Goal: Task Accomplishment & Management: Complete application form

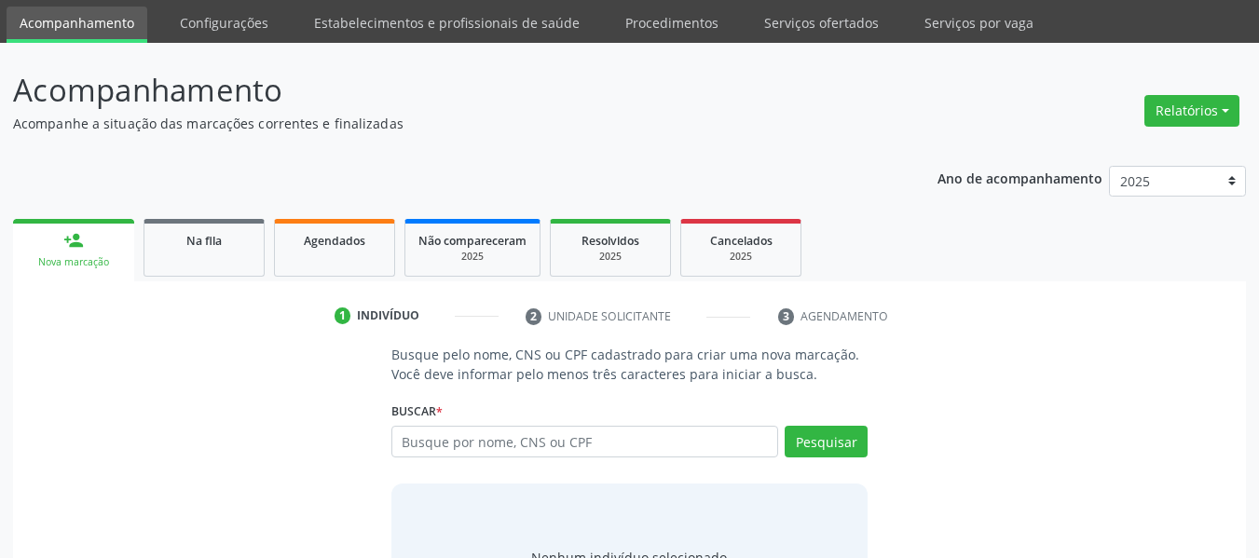
scroll to position [93, 0]
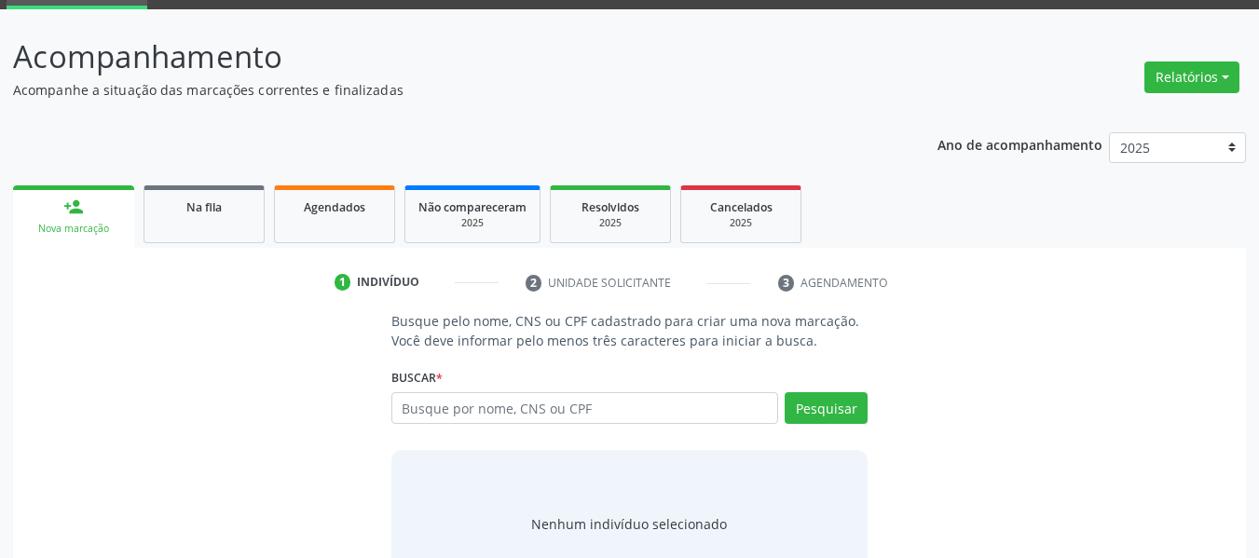
click at [531, 411] on input "text" at bounding box center [585, 408] width 388 height 32
type input "7"
type input "898004195983128"
click at [812, 401] on button "Pesquisar" at bounding box center [826, 408] width 83 height 32
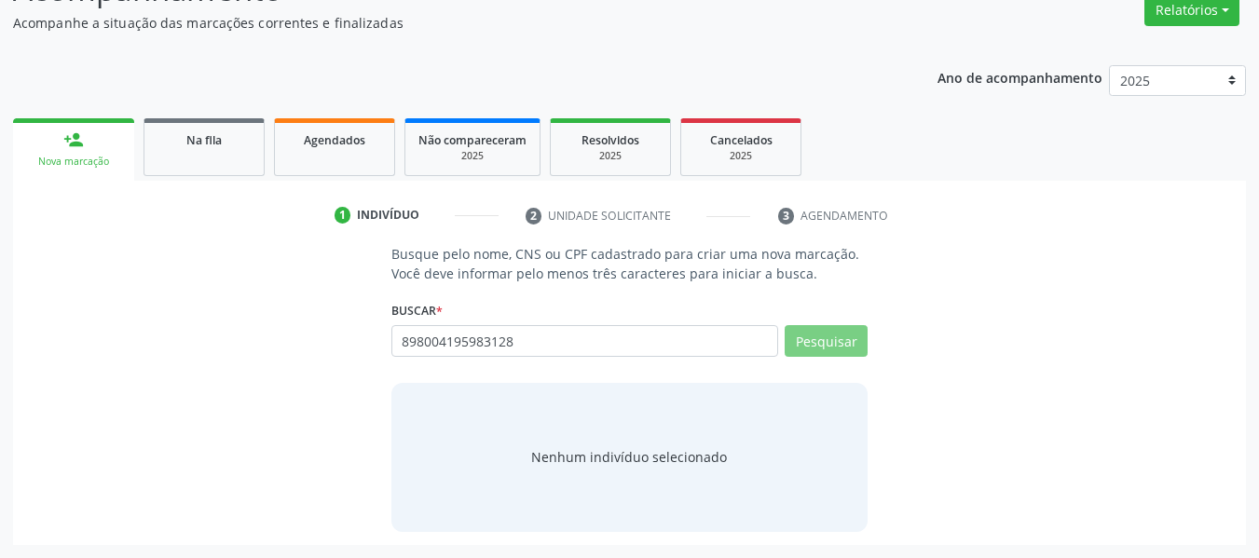
click at [806, 351] on div "Pesquisar" at bounding box center [822, 347] width 89 height 45
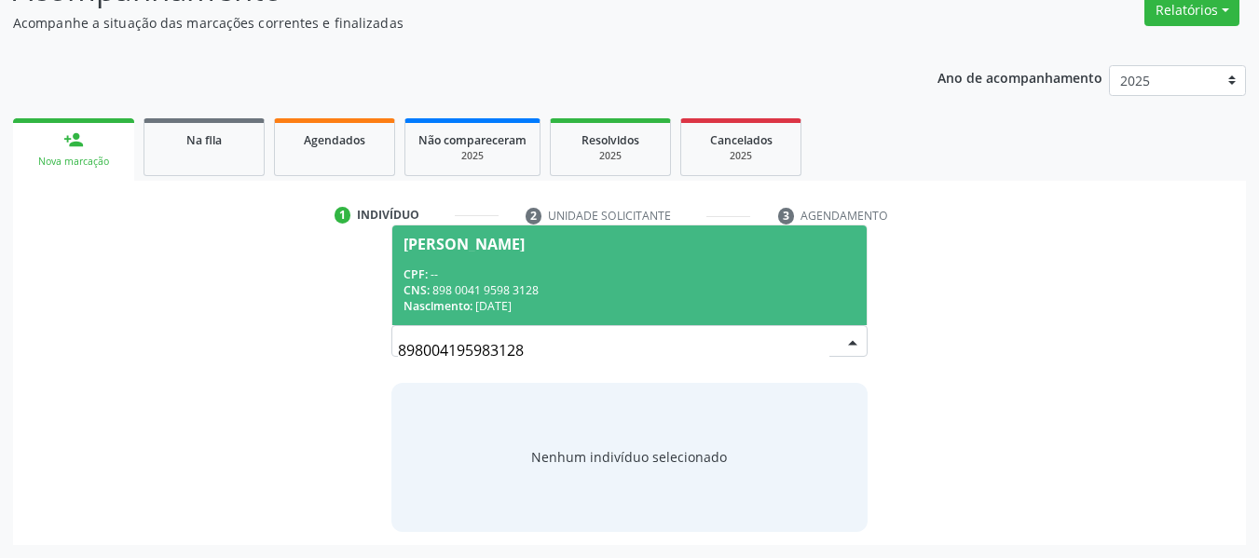
click at [554, 280] on div "CPF: --" at bounding box center [629, 274] width 453 height 16
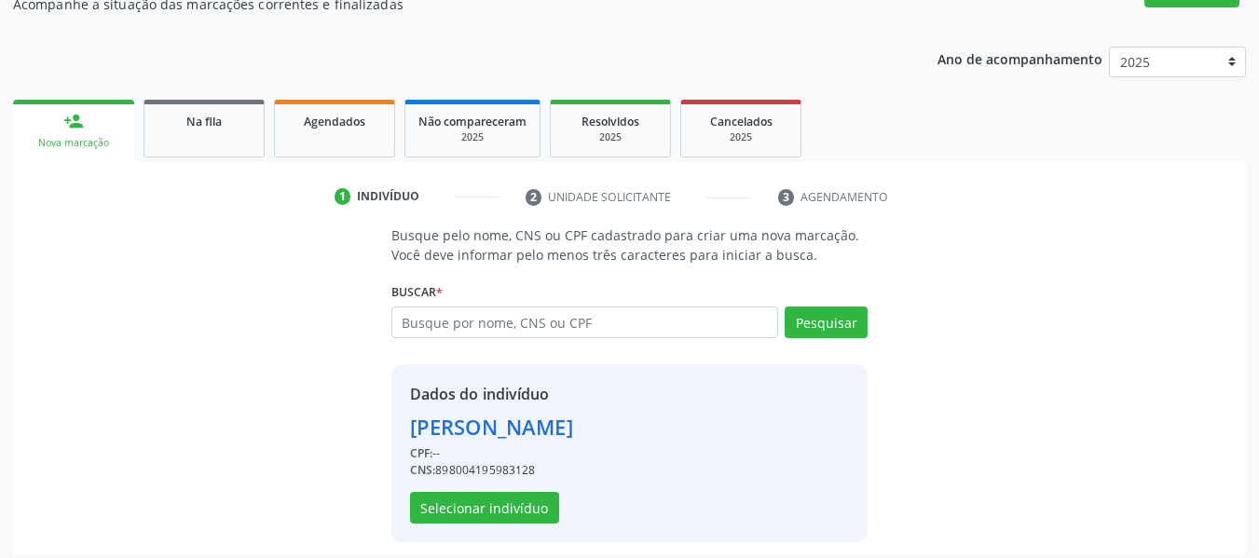
scroll to position [189, 0]
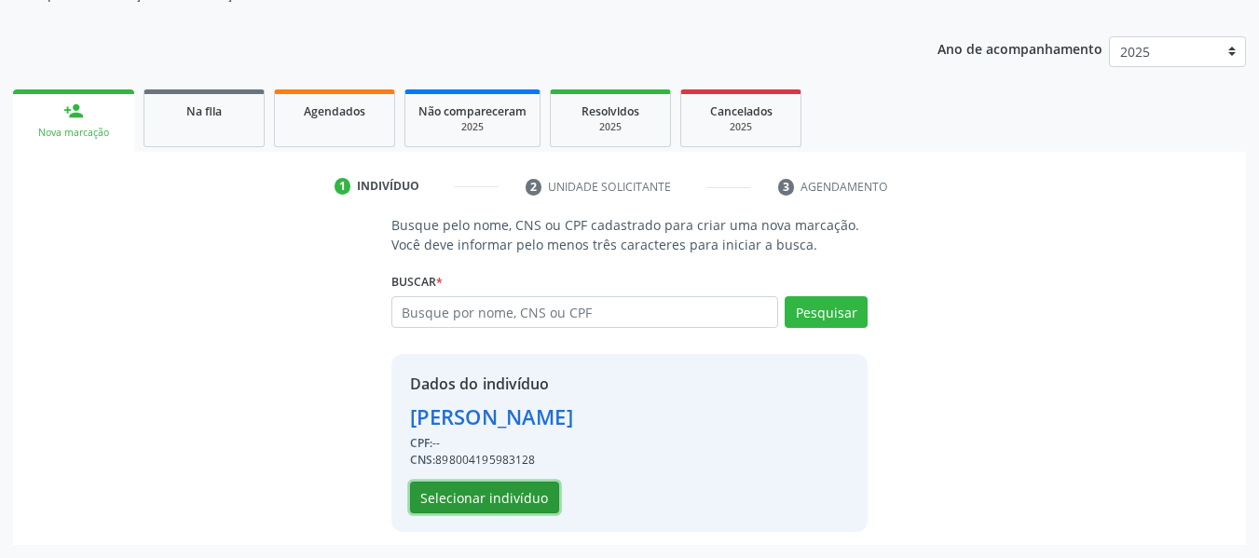
click at [499, 501] on button "Selecionar indivíduo" at bounding box center [484, 498] width 149 height 32
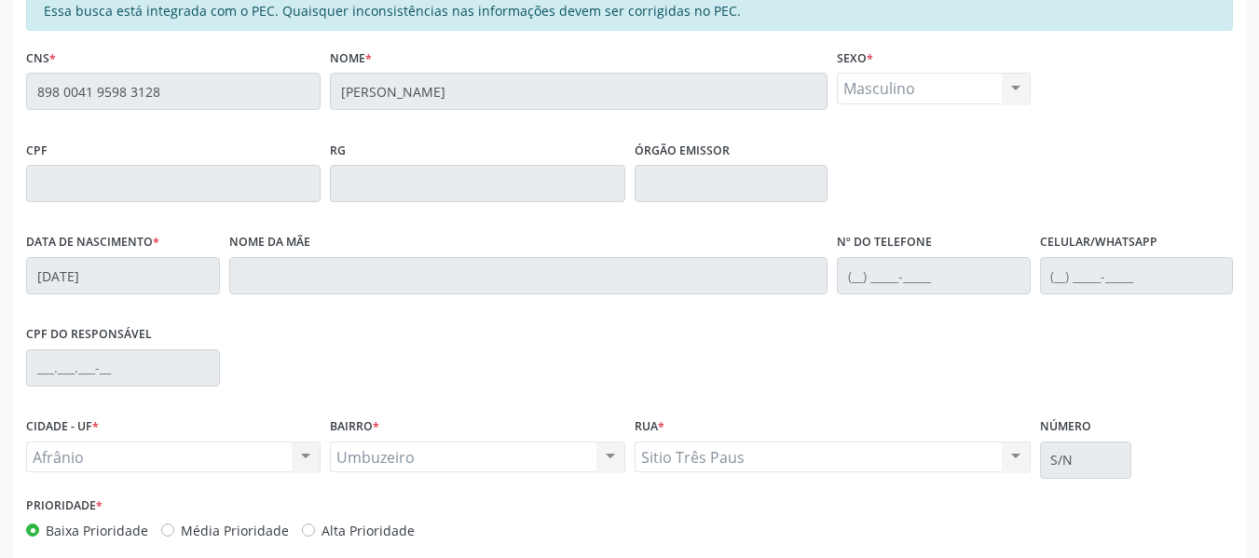
scroll to position [506, 0]
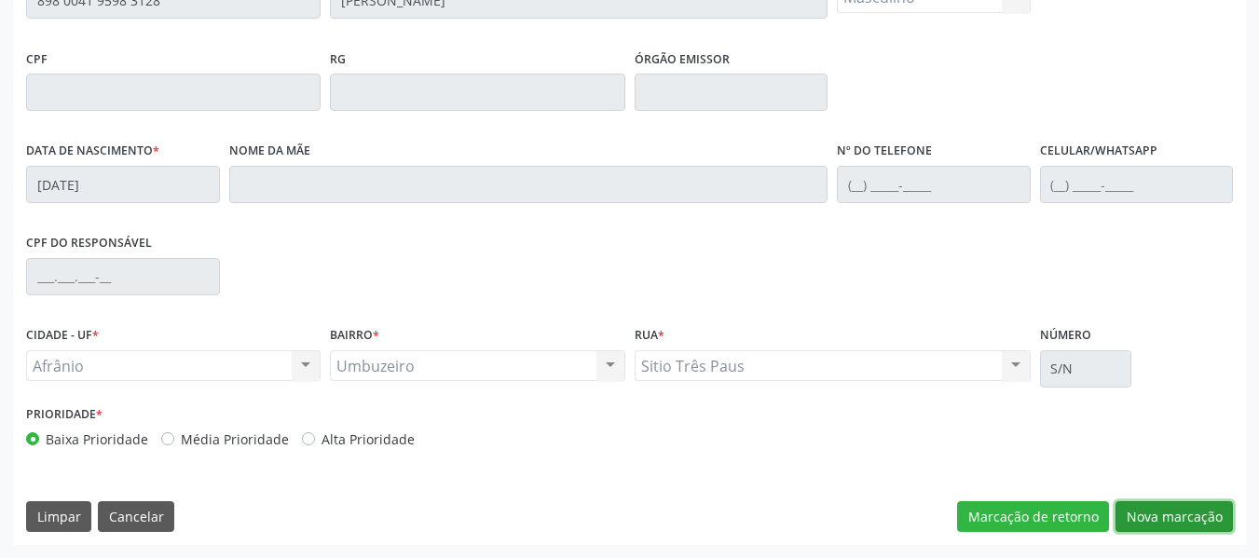
click at [1201, 515] on button "Nova marcação" at bounding box center [1173, 517] width 117 height 32
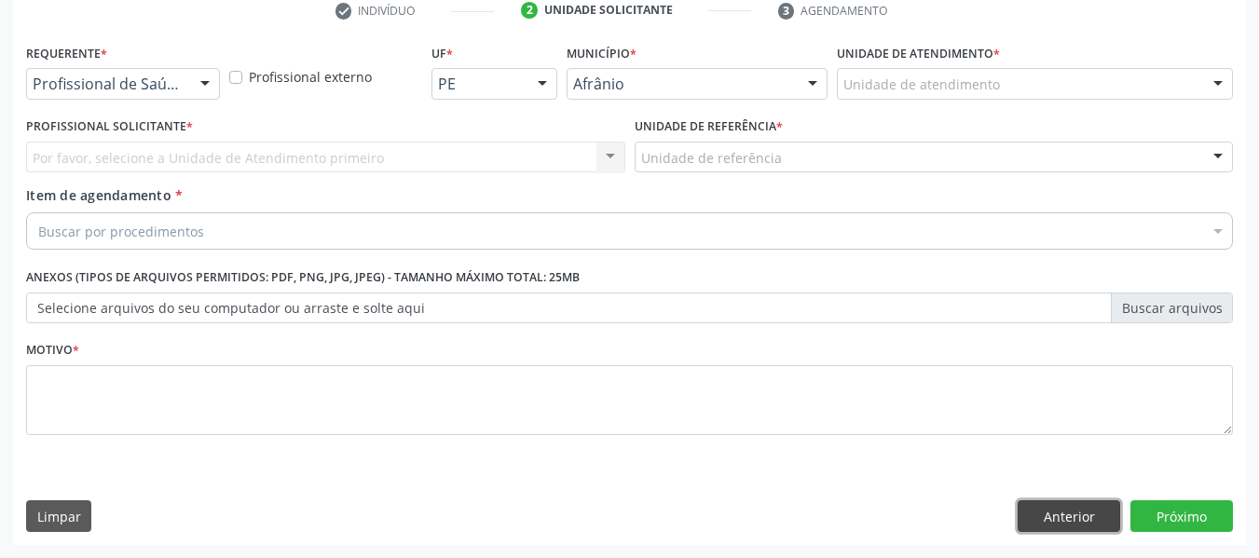
click at [1077, 520] on button "Anterior" at bounding box center [1069, 516] width 102 height 32
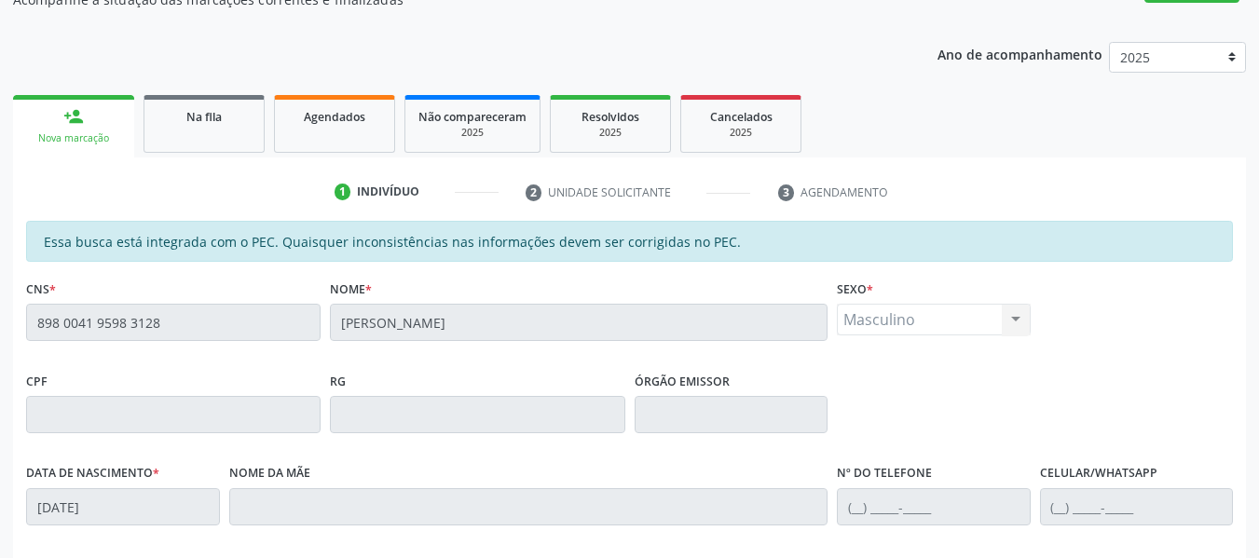
scroll to position [178, 0]
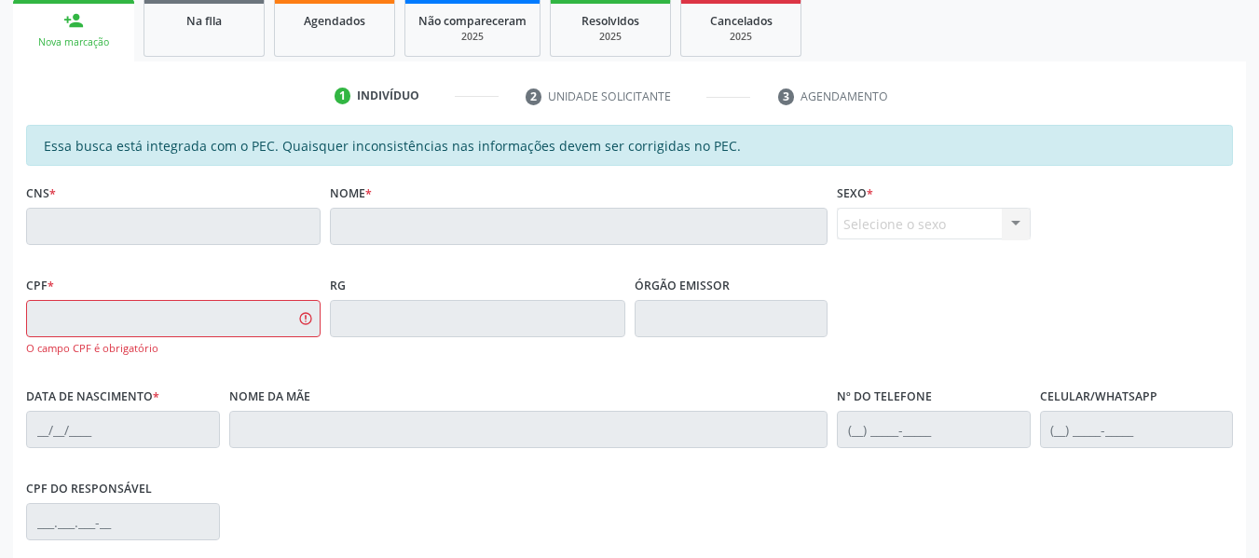
drag, startPoint x: 205, startPoint y: 36, endPoint x: 462, endPoint y: 74, distance: 259.9
click at [205, 36] on link "Na fila" at bounding box center [203, 28] width 121 height 58
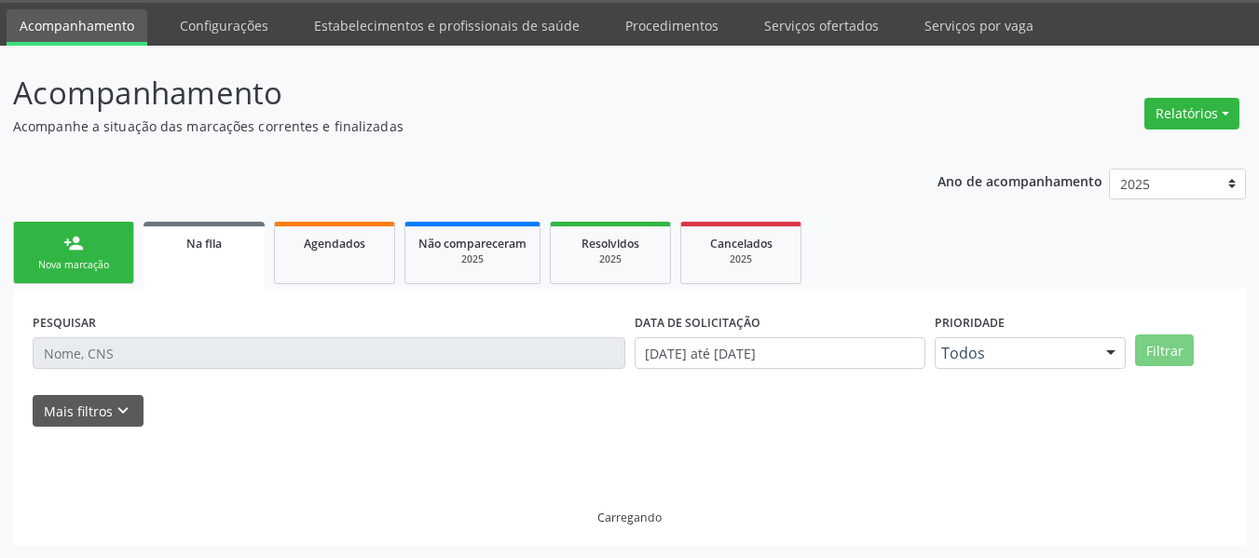
scroll to position [57, 0]
click at [117, 248] on link "person_add Nova marcação" at bounding box center [73, 253] width 121 height 62
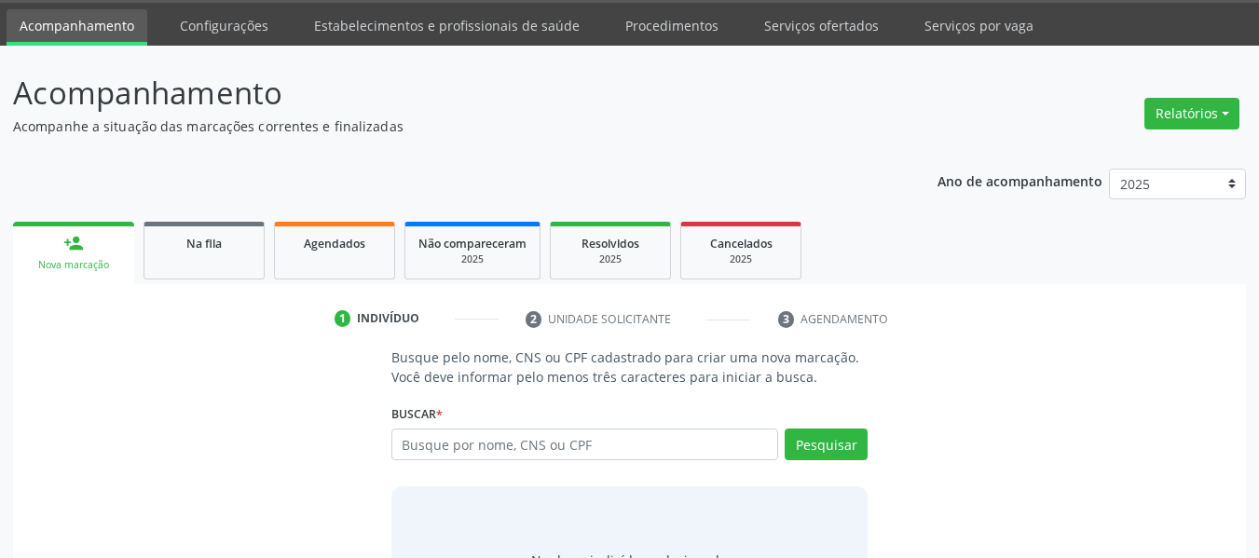
click at [53, 256] on link "person_add Nova marcação" at bounding box center [73, 253] width 121 height 62
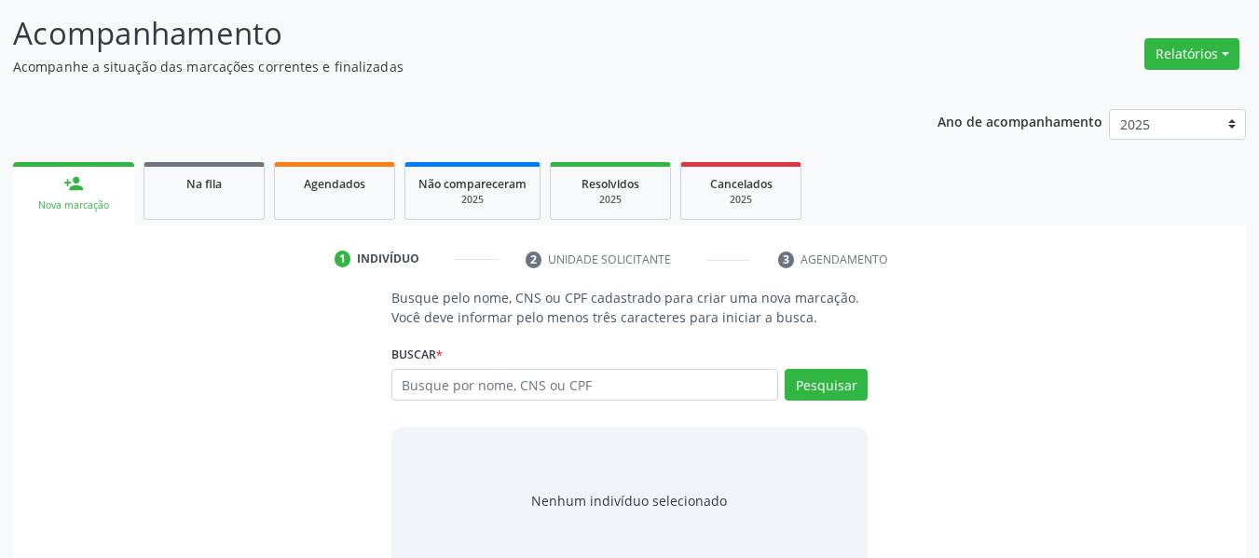
scroll to position [150, 0]
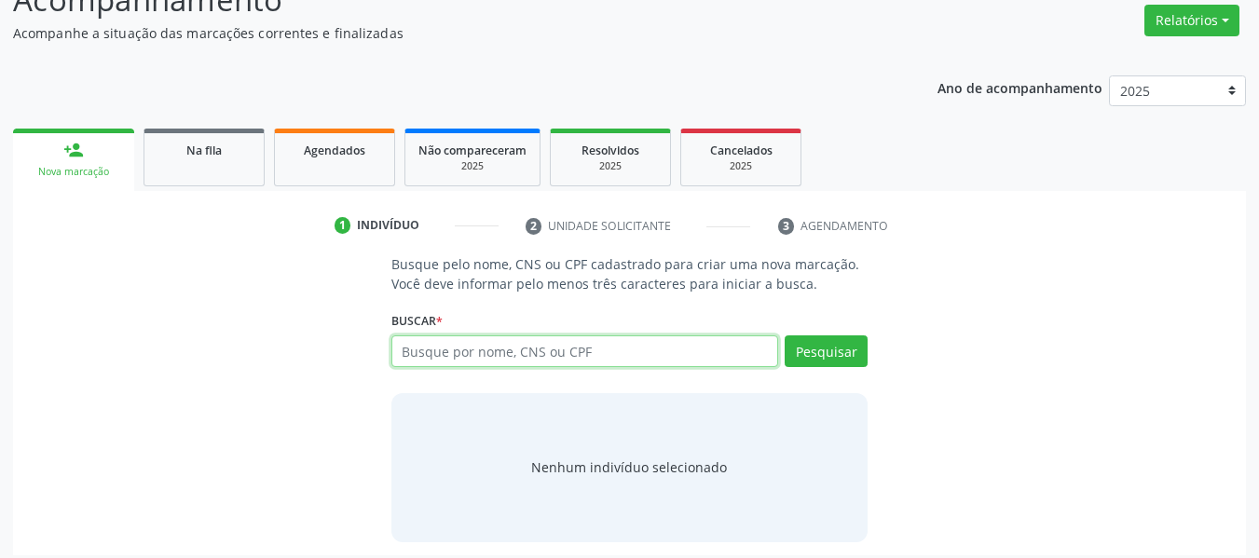
click at [476, 348] on input "text" at bounding box center [585, 351] width 388 height 32
type input "702003883964280"
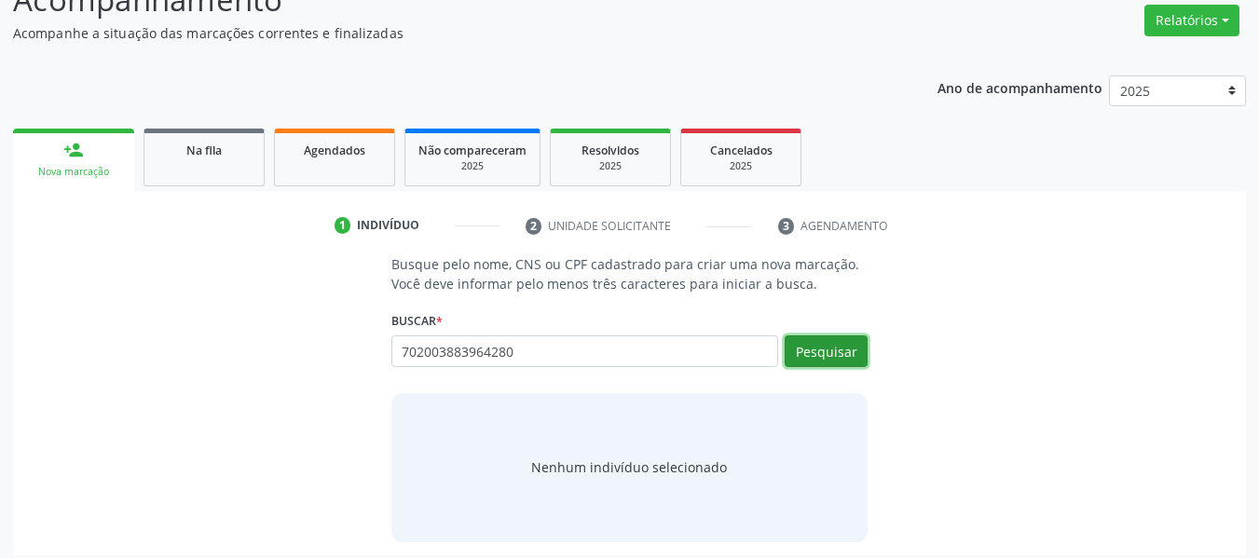
click at [864, 347] on button "Pesquisar" at bounding box center [826, 351] width 83 height 32
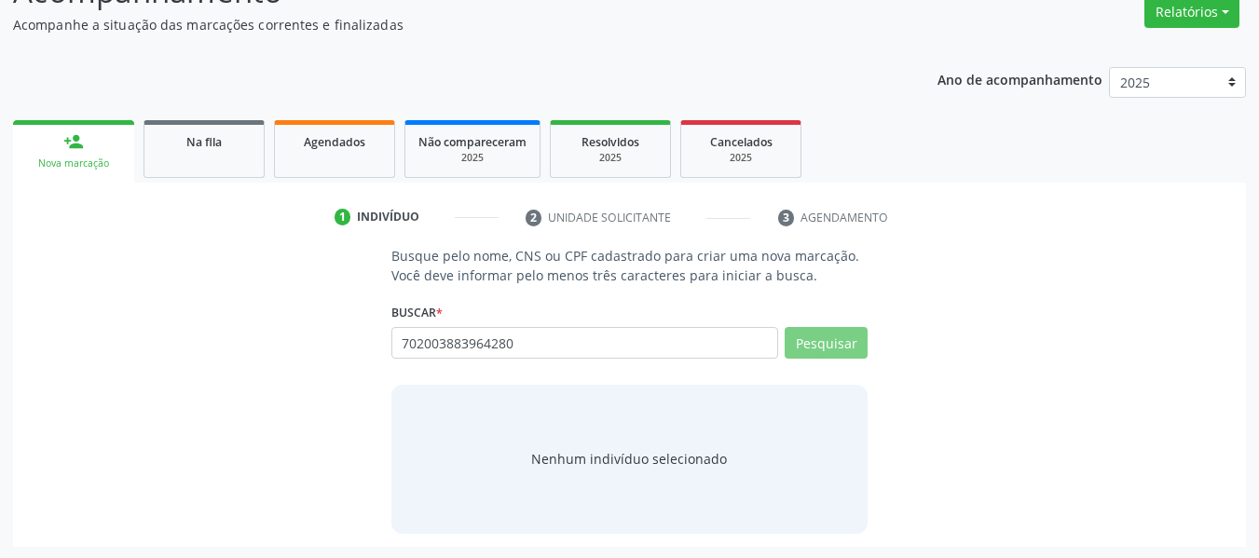
scroll to position [160, 0]
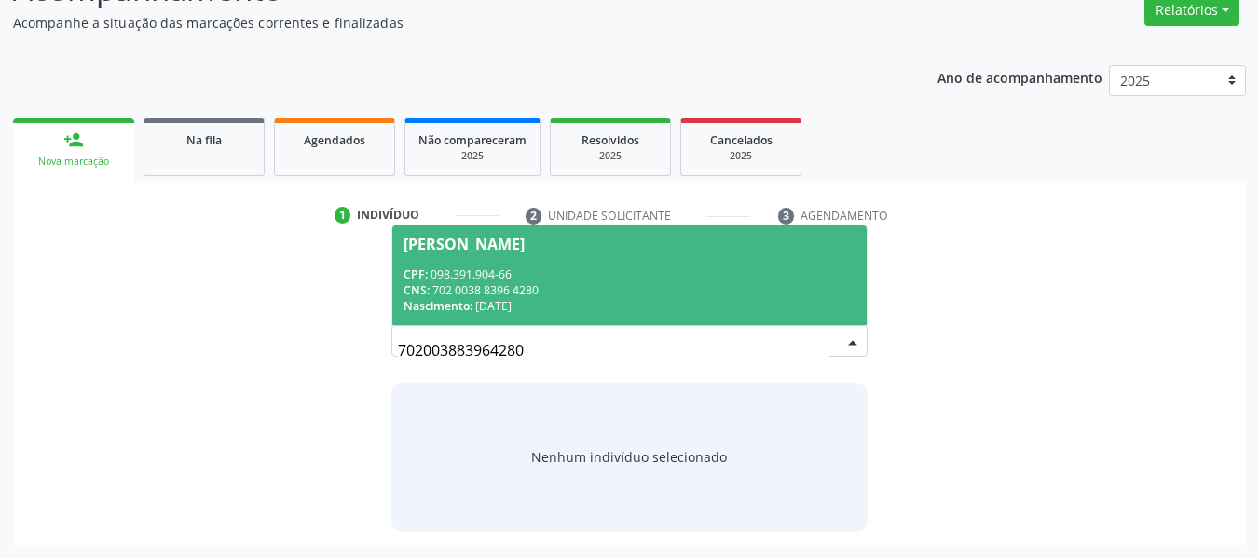
click at [581, 290] on div "CNS: 702 0038 8396 4280" at bounding box center [629, 290] width 453 height 16
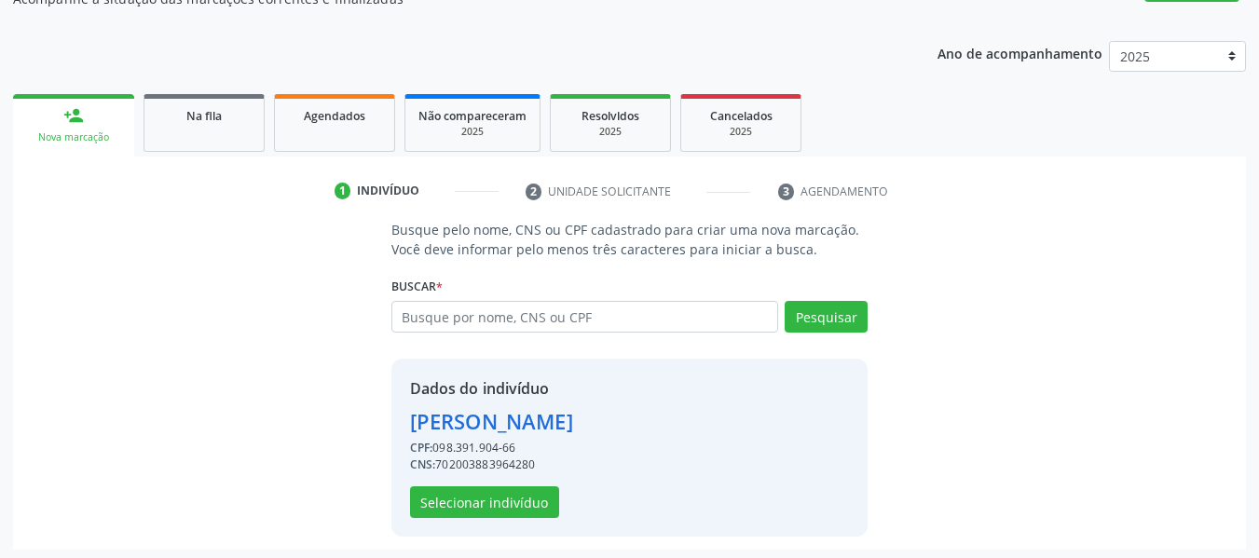
scroll to position [189, 0]
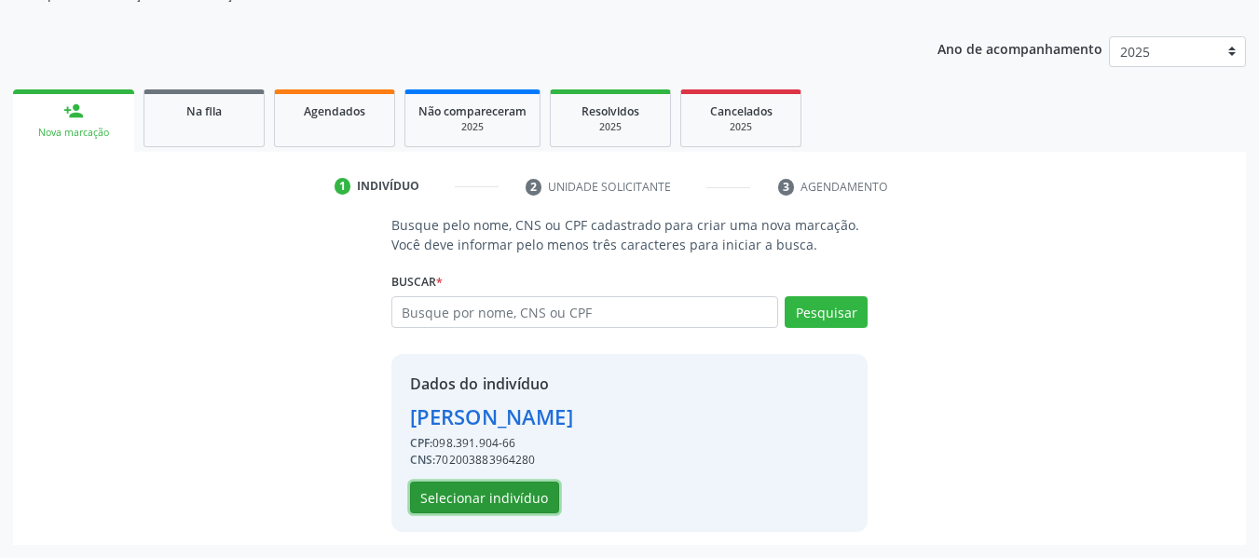
click at [479, 493] on button "Selecionar indivíduo" at bounding box center [484, 498] width 149 height 32
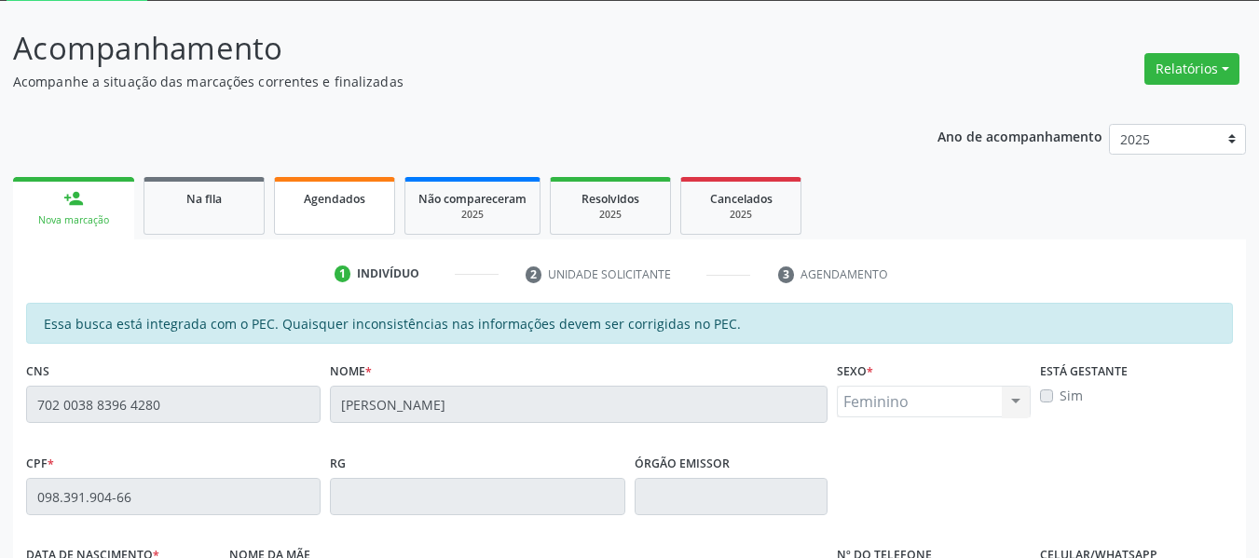
scroll to position [96, 0]
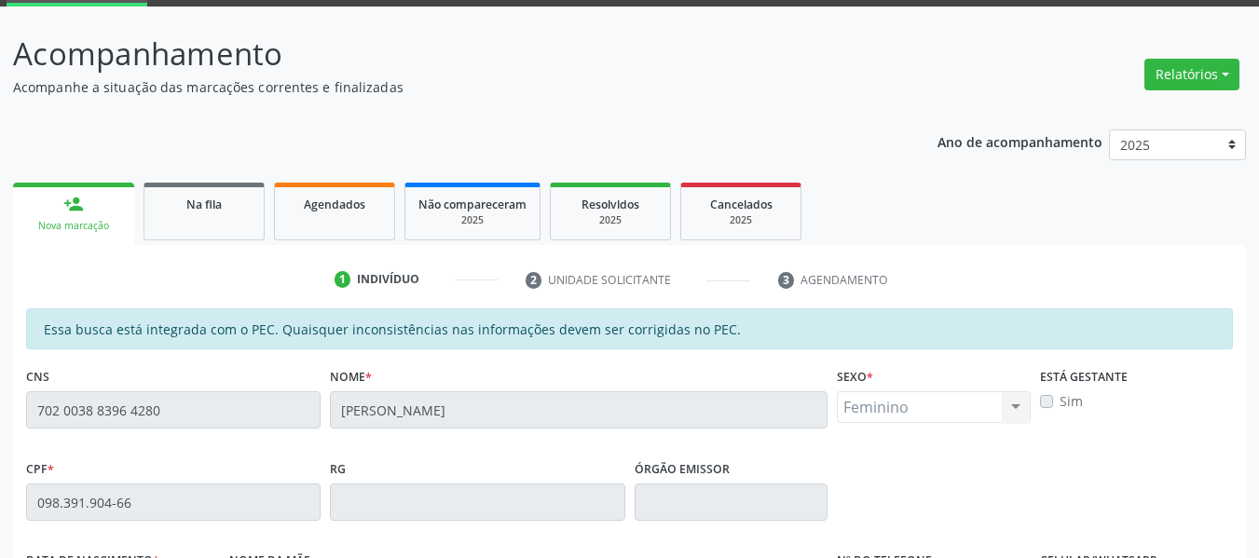
drag, startPoint x: 365, startPoint y: 217, endPoint x: 88, endPoint y: 219, distance: 277.7
click at [365, 217] on link "Agendados" at bounding box center [334, 212] width 121 height 58
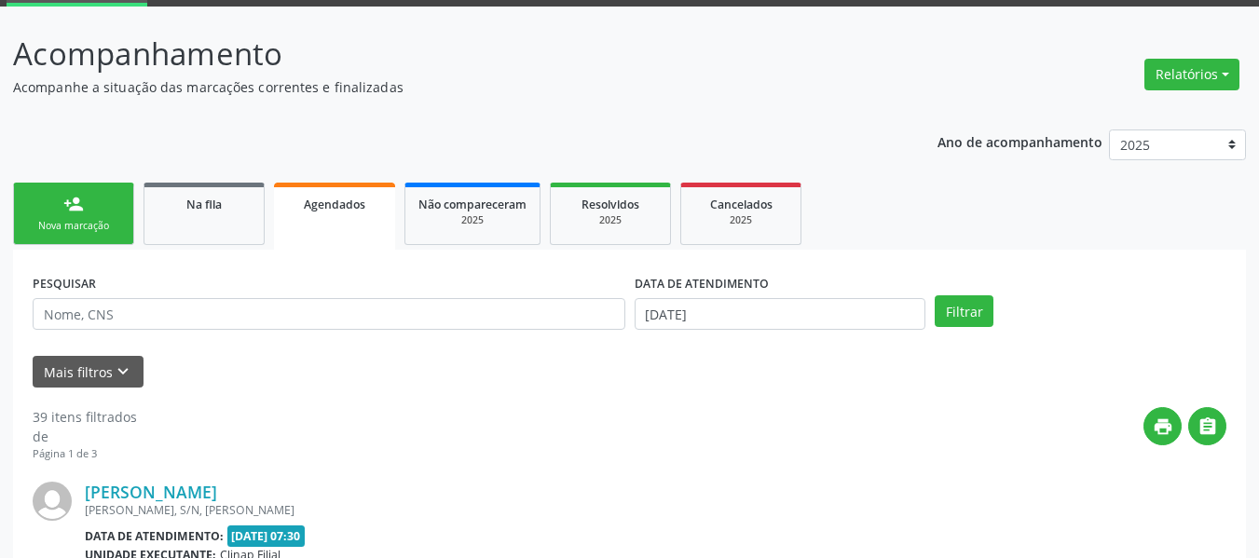
click at [48, 229] on div "Nova marcação" at bounding box center [73, 226] width 93 height 14
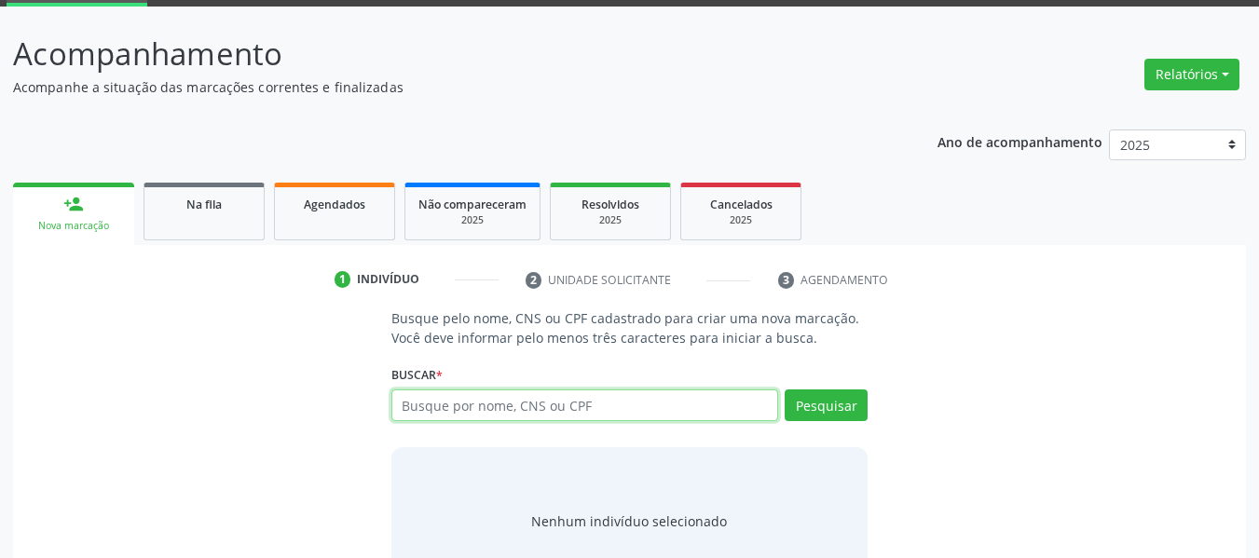
click at [443, 395] on input "text" at bounding box center [585, 405] width 388 height 32
type input "707007838552836"
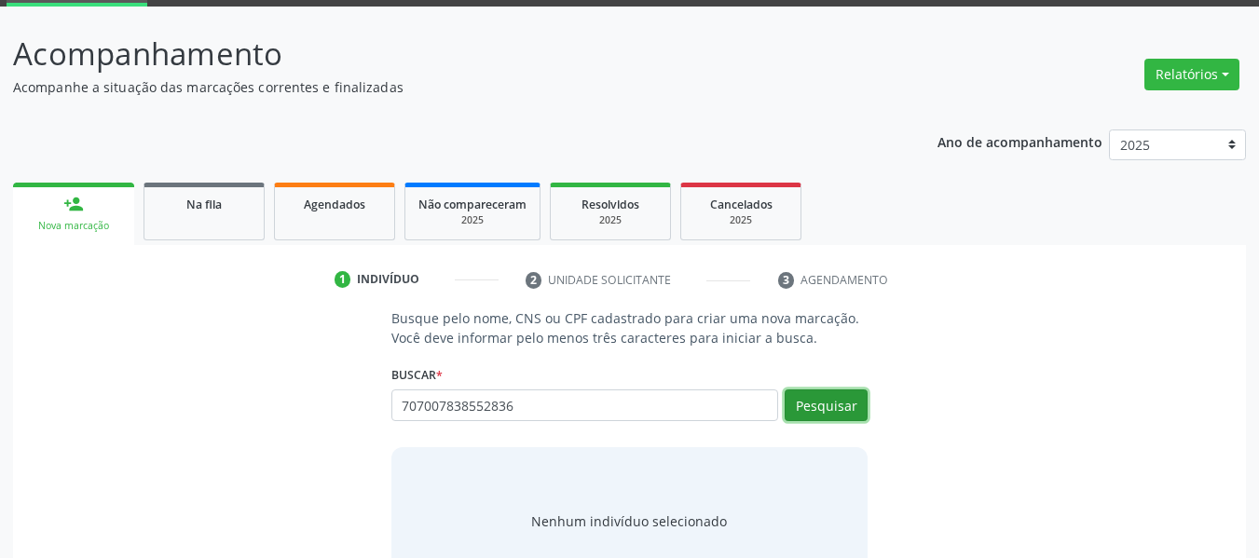
click at [836, 390] on button "Pesquisar" at bounding box center [826, 405] width 83 height 32
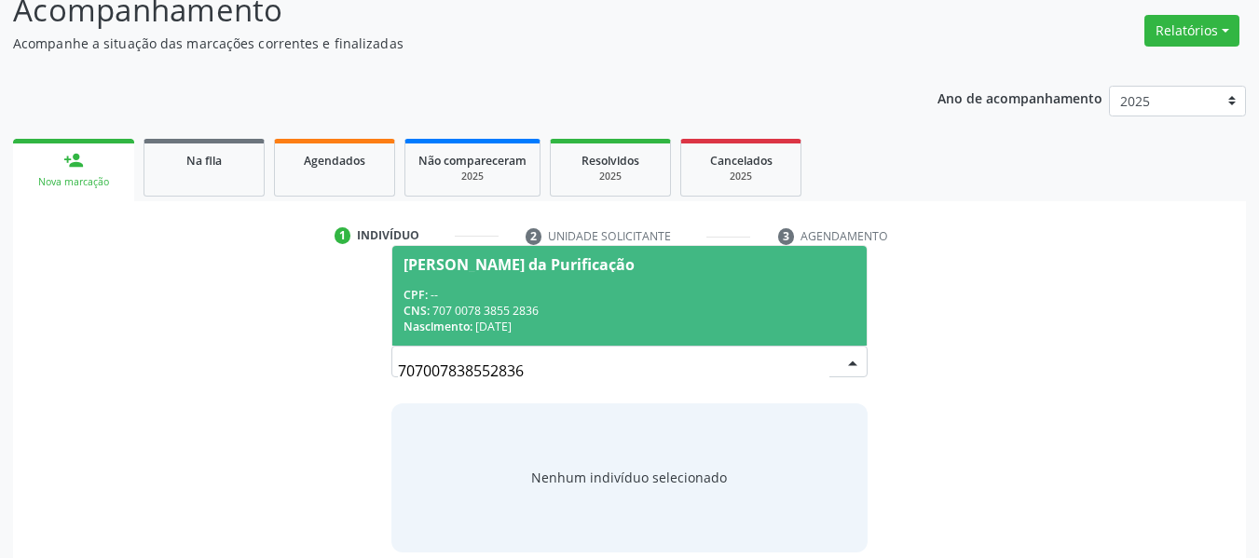
scroll to position [160, 0]
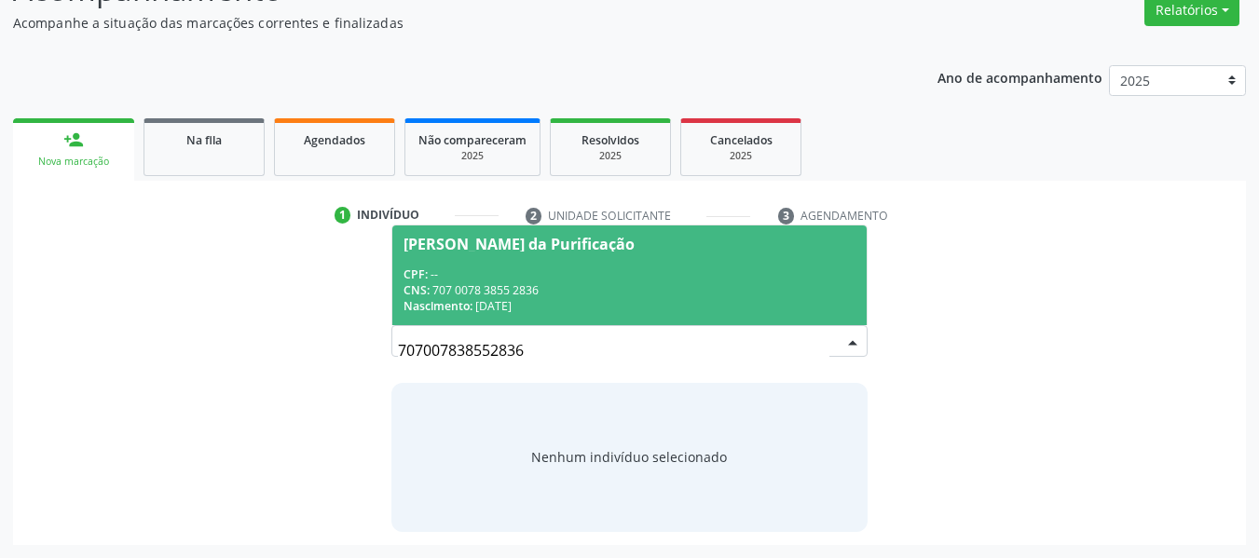
click at [625, 311] on div "Nascimento: [DATE]" at bounding box center [629, 306] width 453 height 16
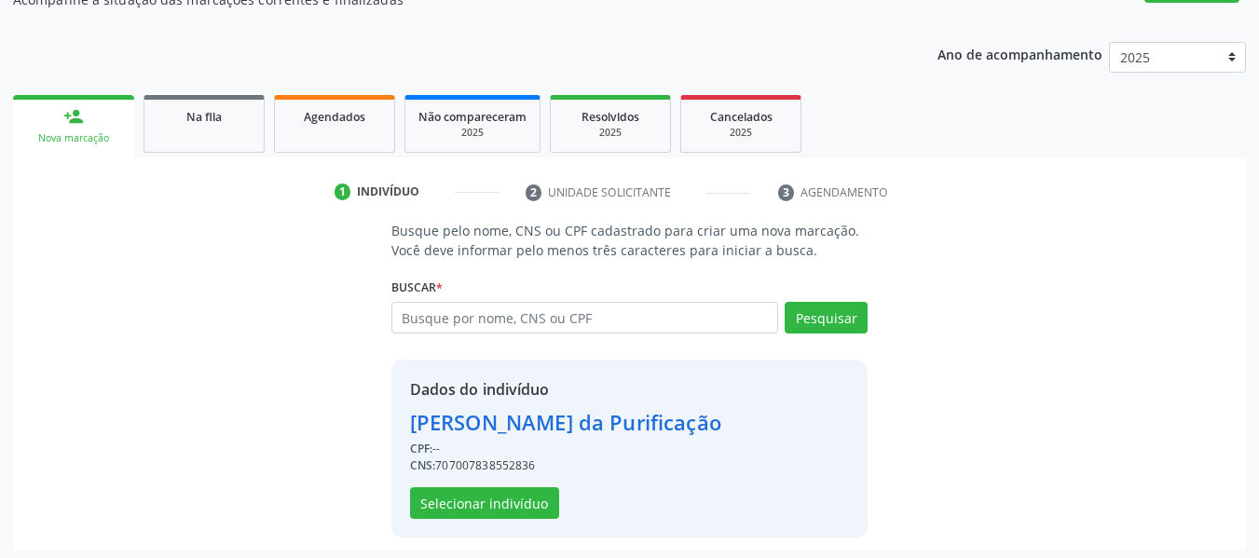
scroll to position [189, 0]
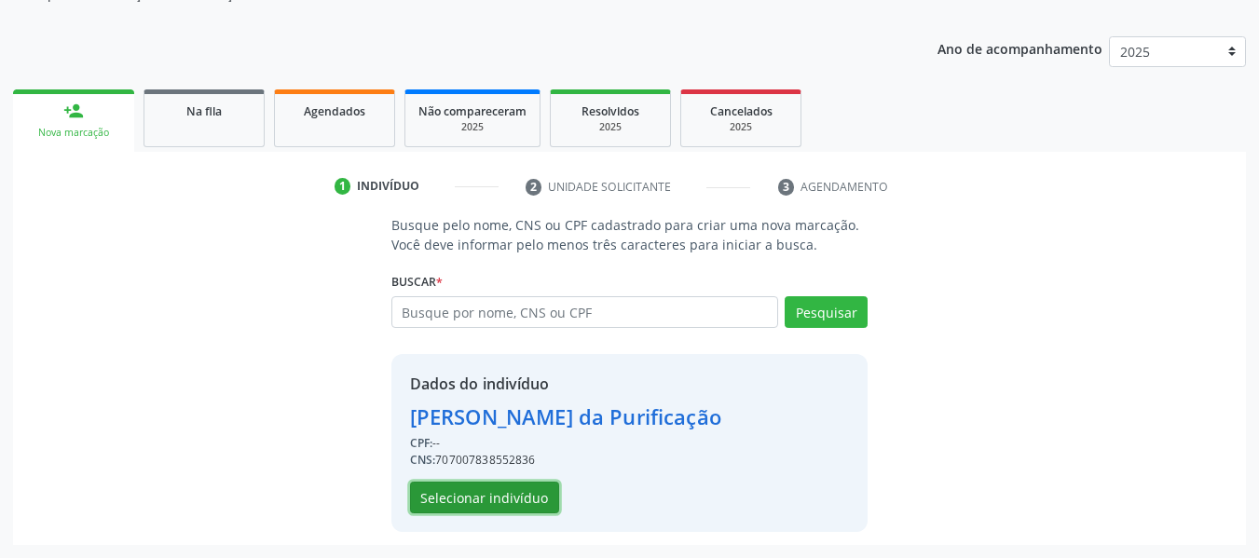
click at [484, 508] on button "Selecionar indivíduo" at bounding box center [484, 498] width 149 height 32
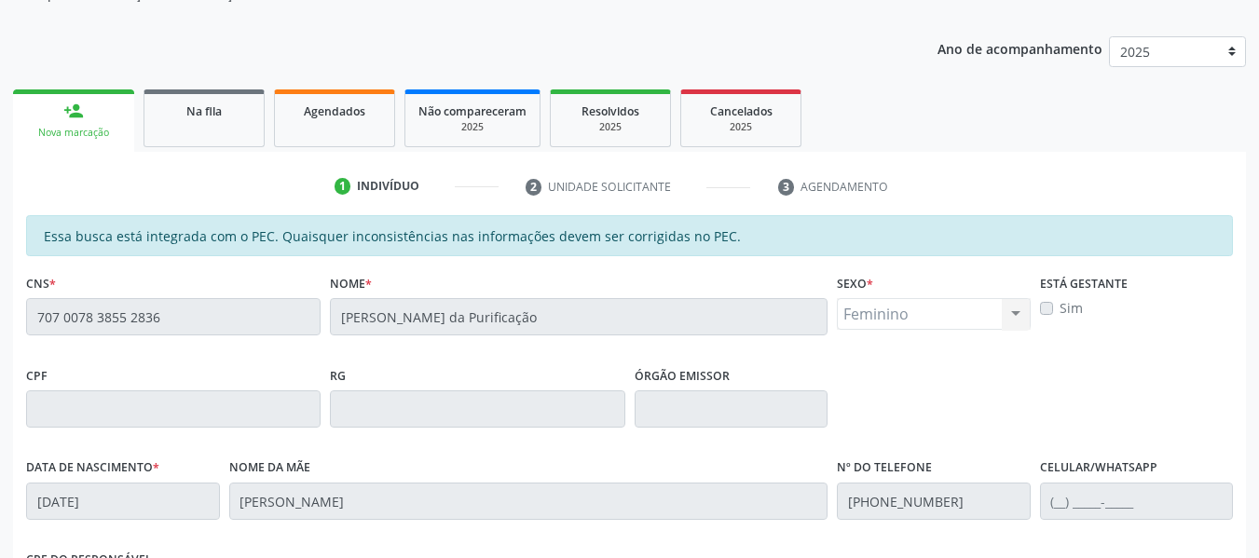
click at [0, 322] on div "Acompanhamento Acompanhe a situação das marcações correntes e finalizadas Relat…" at bounding box center [629, 394] width 1259 height 962
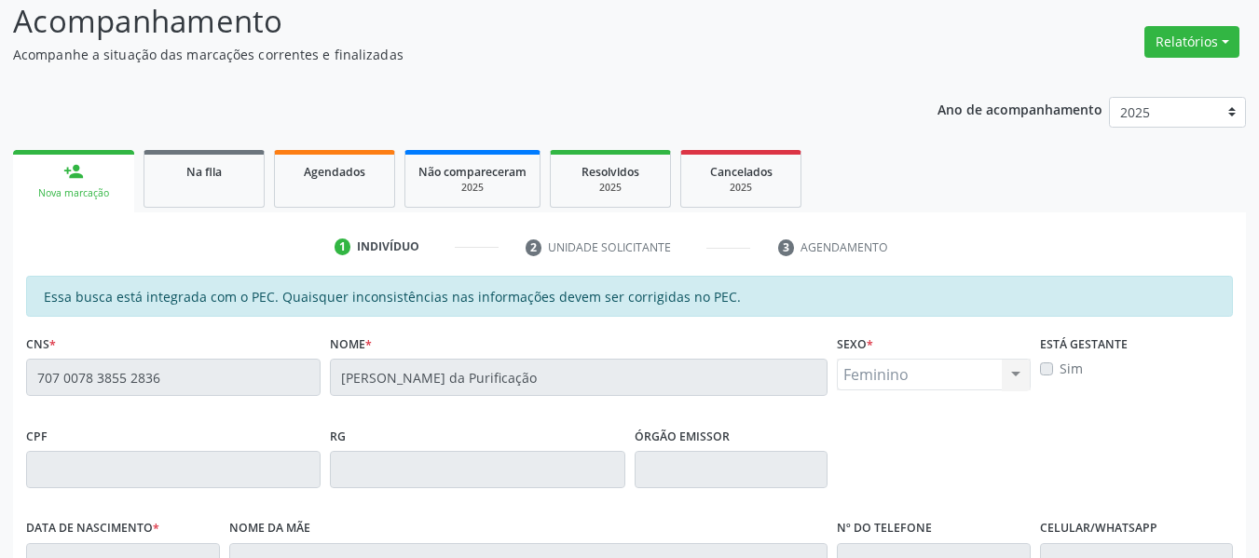
scroll to position [96, 0]
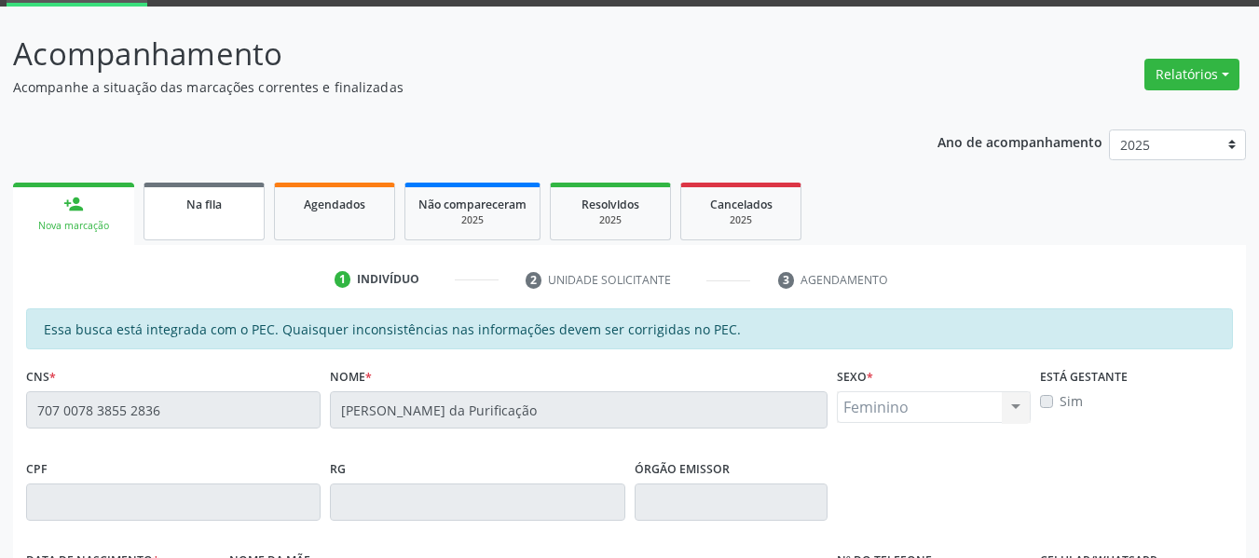
click at [204, 222] on link "Na fila" at bounding box center [203, 212] width 121 height 58
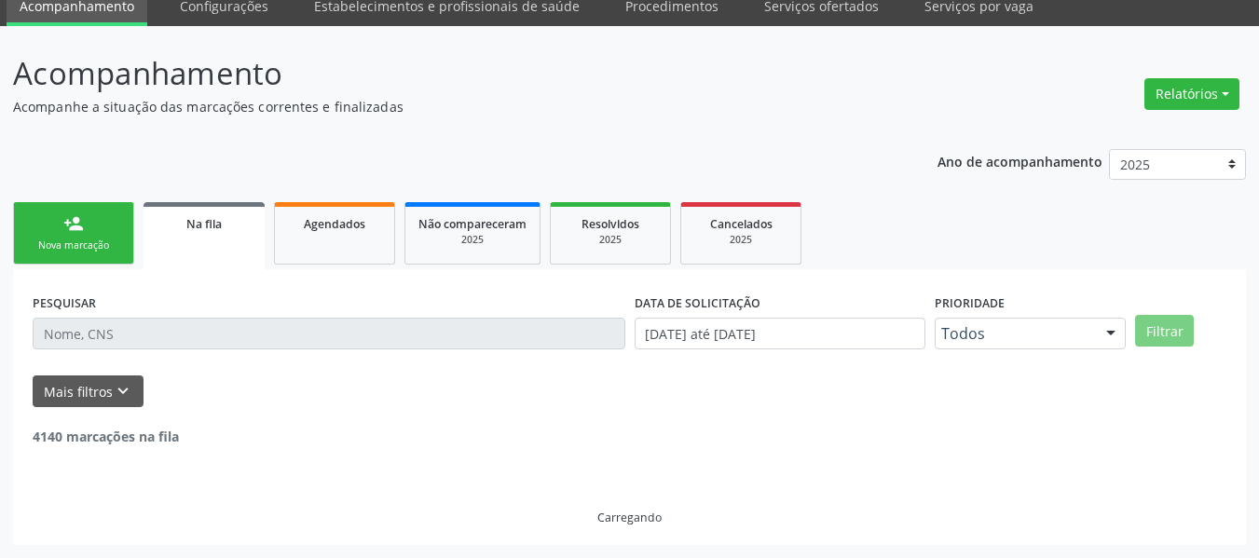
click at [62, 269] on div "PESQUISAR DATA DE SOLICITAÇÃO [DATE] até [DATE] Prioridade Todos Todos Baixa Pr…" at bounding box center [629, 407] width 1233 height 276
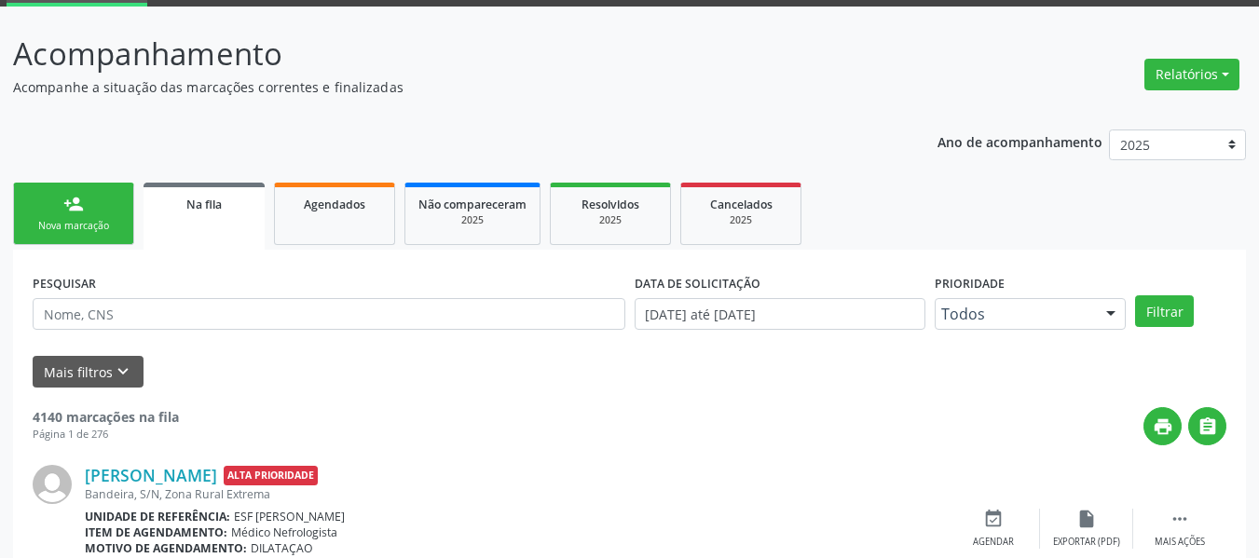
click at [54, 199] on link "person_add Nova marcação" at bounding box center [73, 214] width 121 height 62
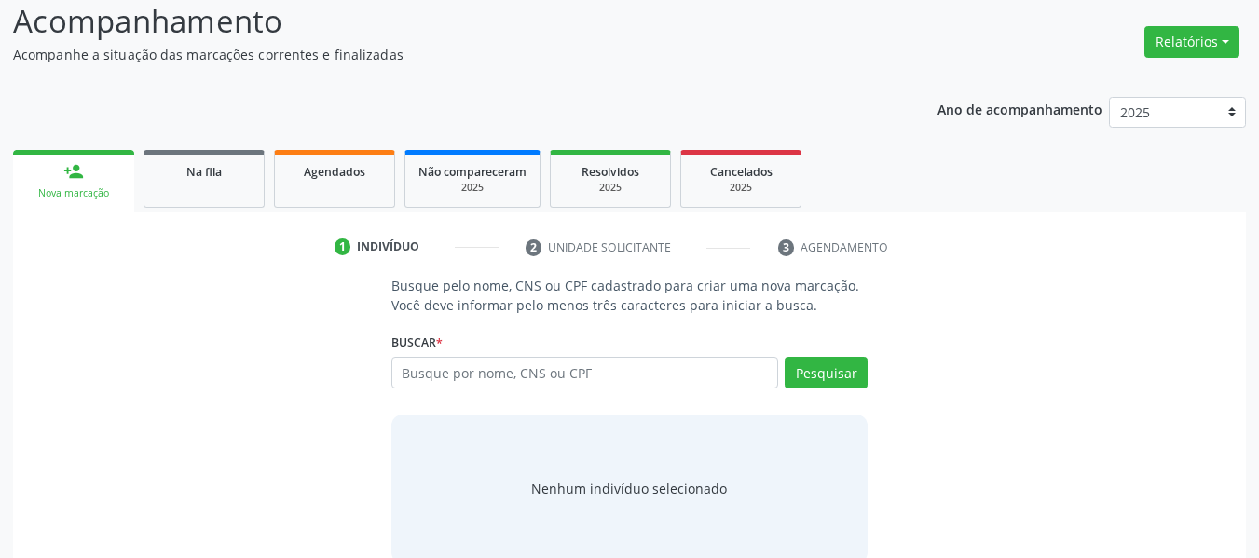
scroll to position [160, 0]
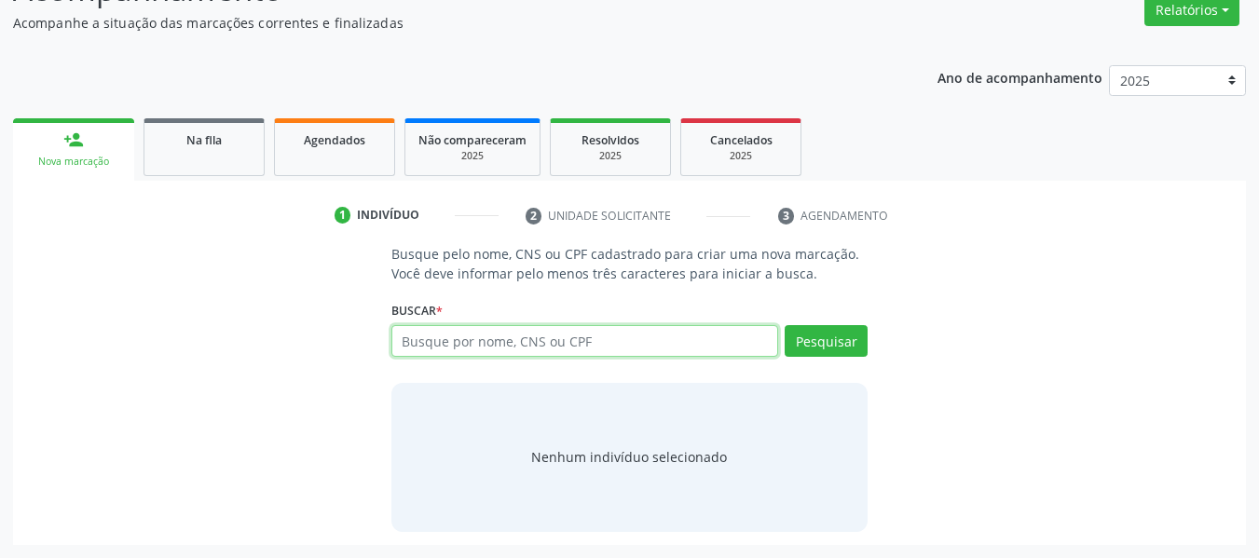
click at [536, 338] on input "text" at bounding box center [585, 341] width 388 height 32
type input "700502568220759"
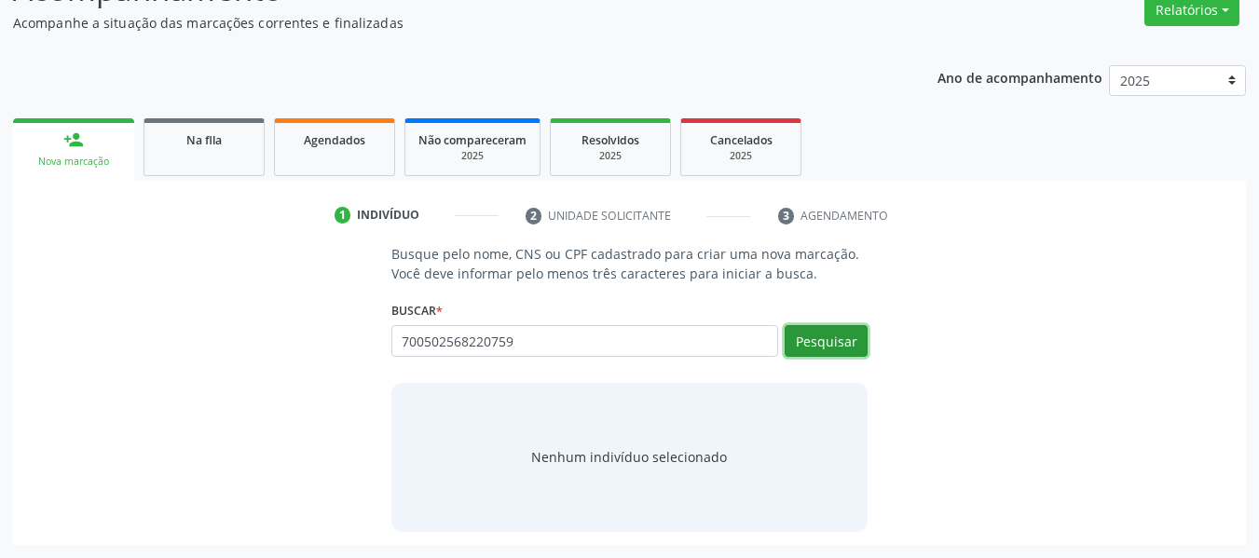
click at [849, 333] on button "Pesquisar" at bounding box center [826, 341] width 83 height 32
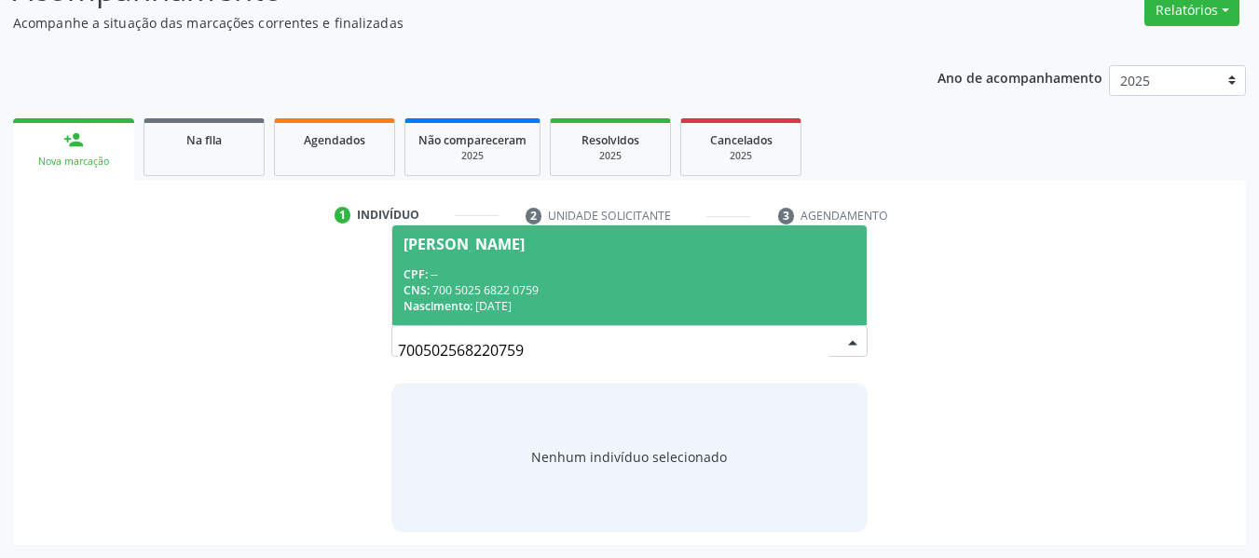
click at [709, 260] on span "[PERSON_NAME] CPF: -- CNS: 700 5025 6822 0759 Nascimento: [DATE]" at bounding box center [629, 275] width 475 height 100
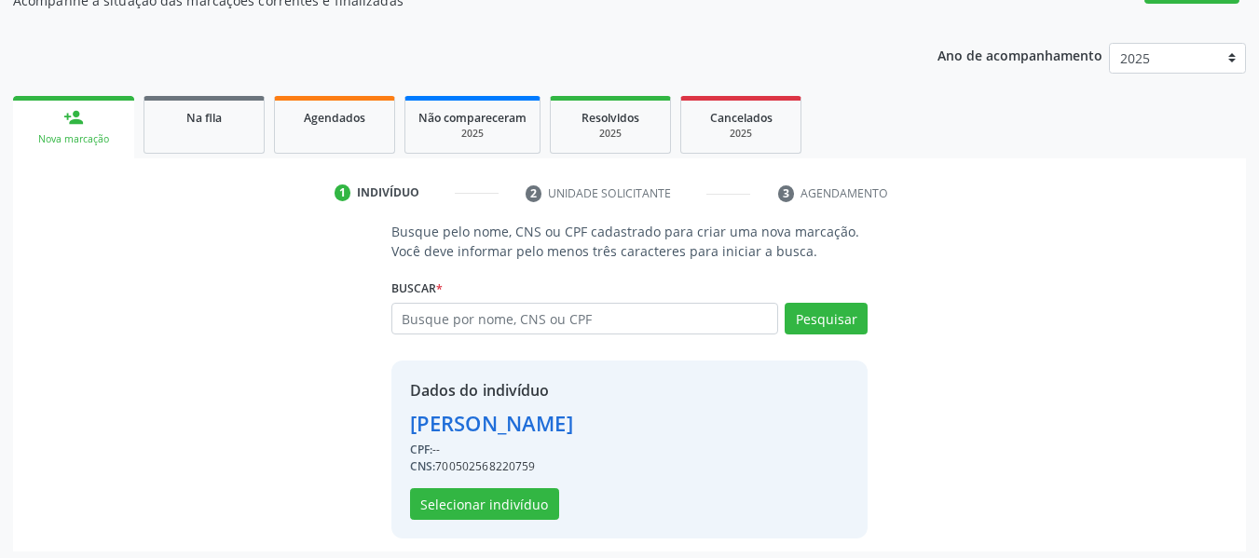
scroll to position [189, 0]
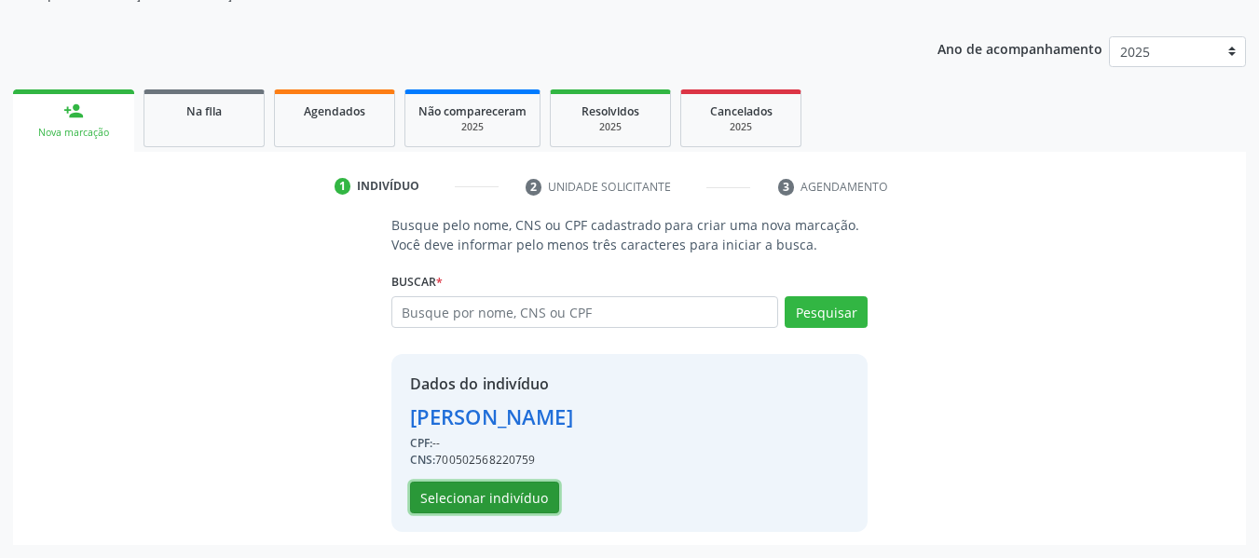
click at [422, 506] on button "Selecionar indivíduo" at bounding box center [484, 498] width 149 height 32
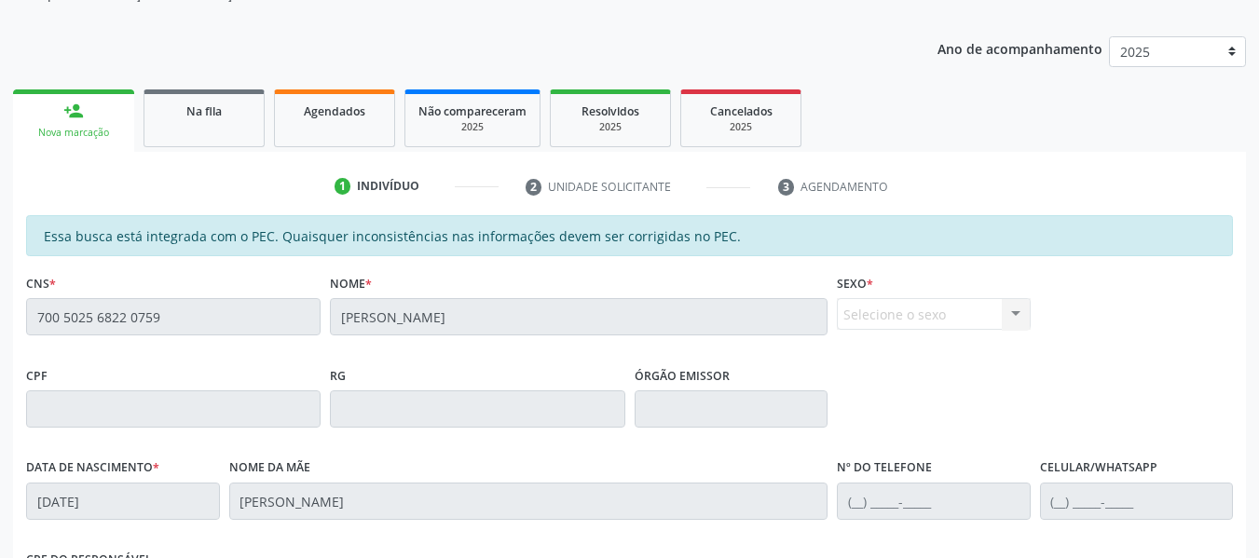
click at [233, 154] on div "1 Indivíduo 2 Unidade solicitante 3 Agendamento Essa busca está integrada com o…" at bounding box center [629, 507] width 1233 height 710
click at [211, 114] on span "Na fila" at bounding box center [203, 111] width 35 height 16
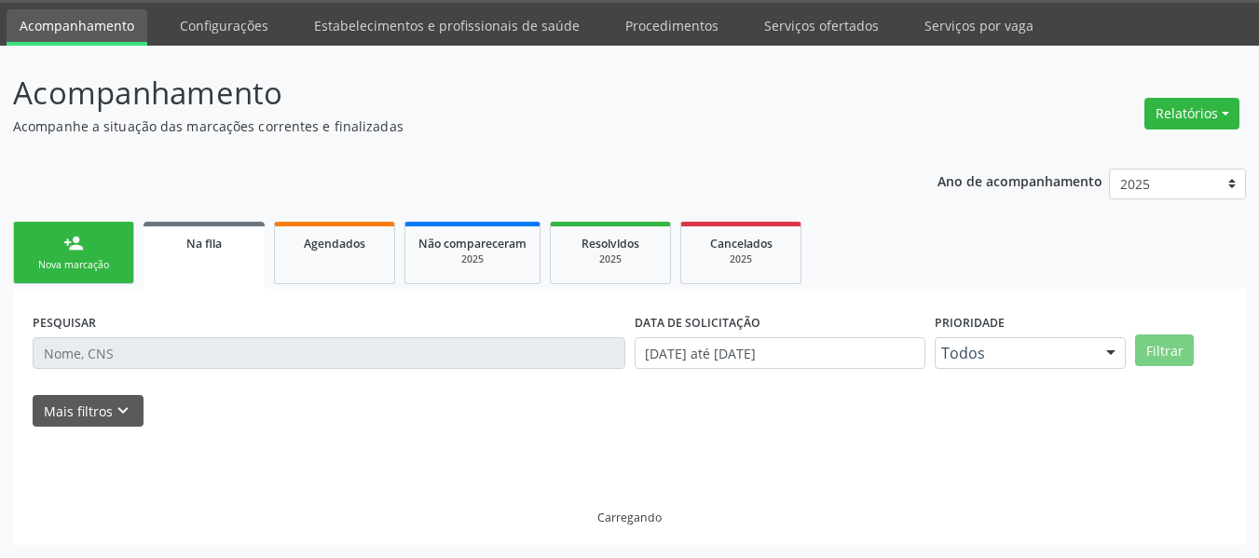
scroll to position [76, 0]
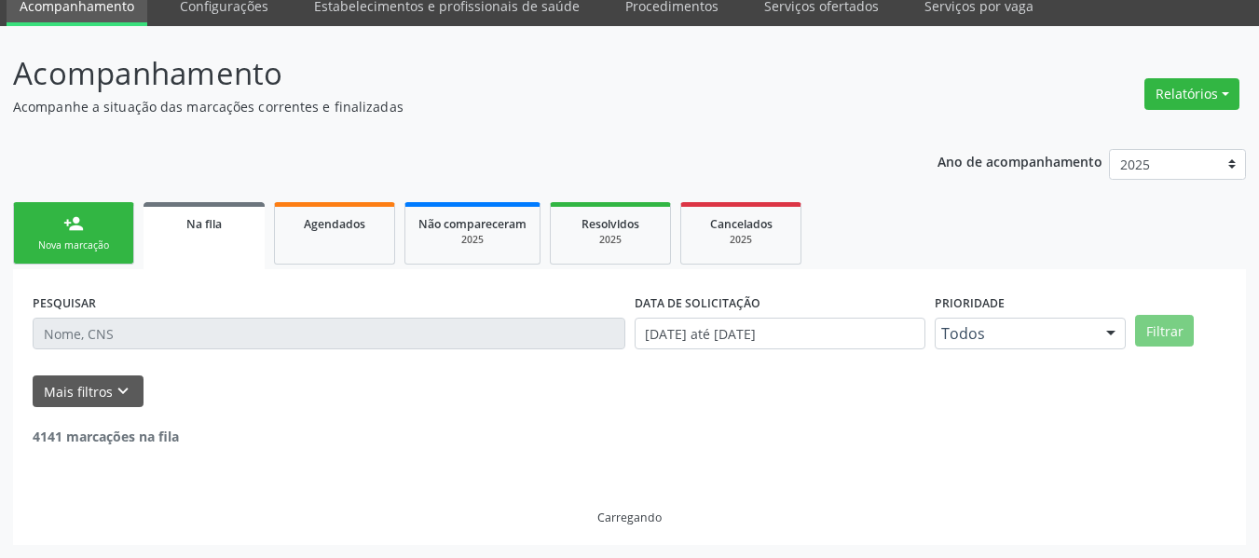
click at [211, 107] on p "Acompanhe a situação das marcações correntes e finalizadas" at bounding box center [444, 107] width 863 height 20
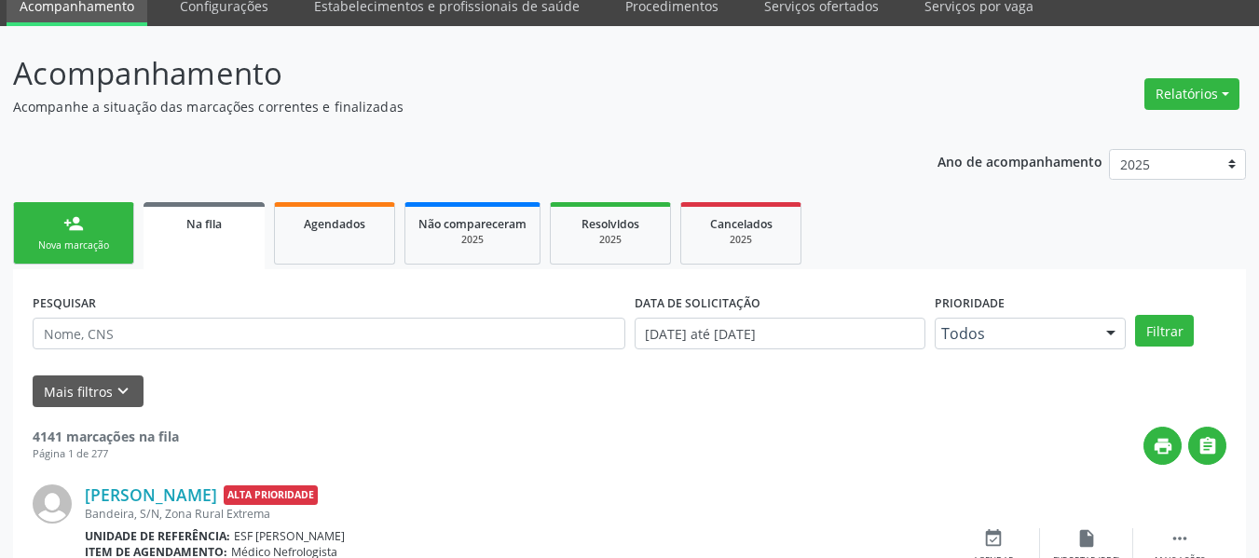
click at [65, 238] on link "person_add Nova marcação" at bounding box center [73, 233] width 121 height 62
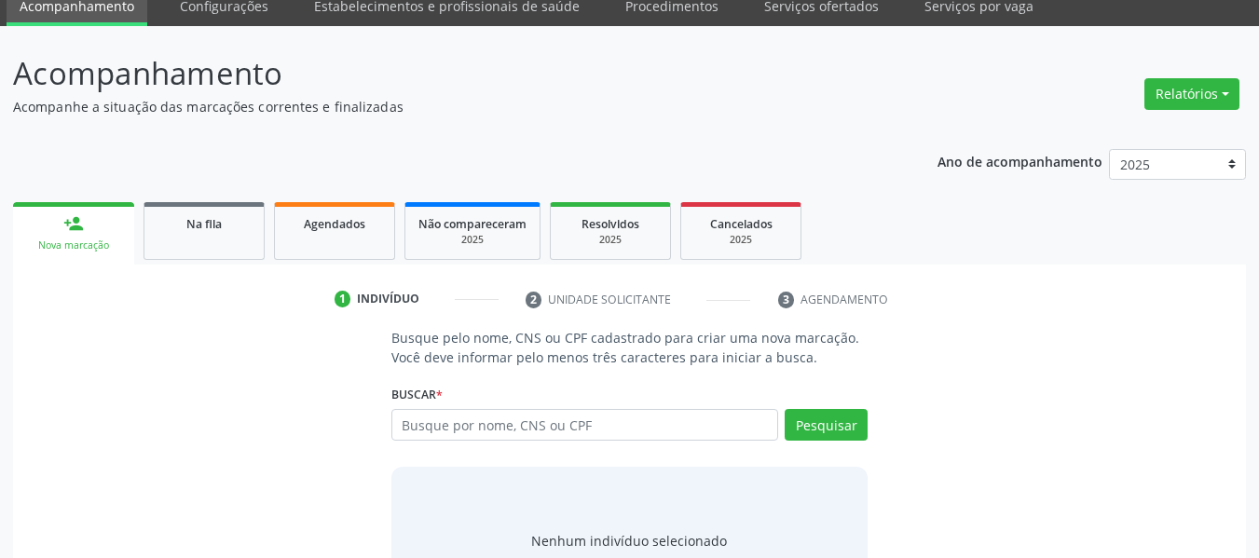
click at [65, 240] on div "Nova marcação" at bounding box center [73, 246] width 95 height 14
click at [464, 415] on input "text" at bounding box center [585, 425] width 388 height 32
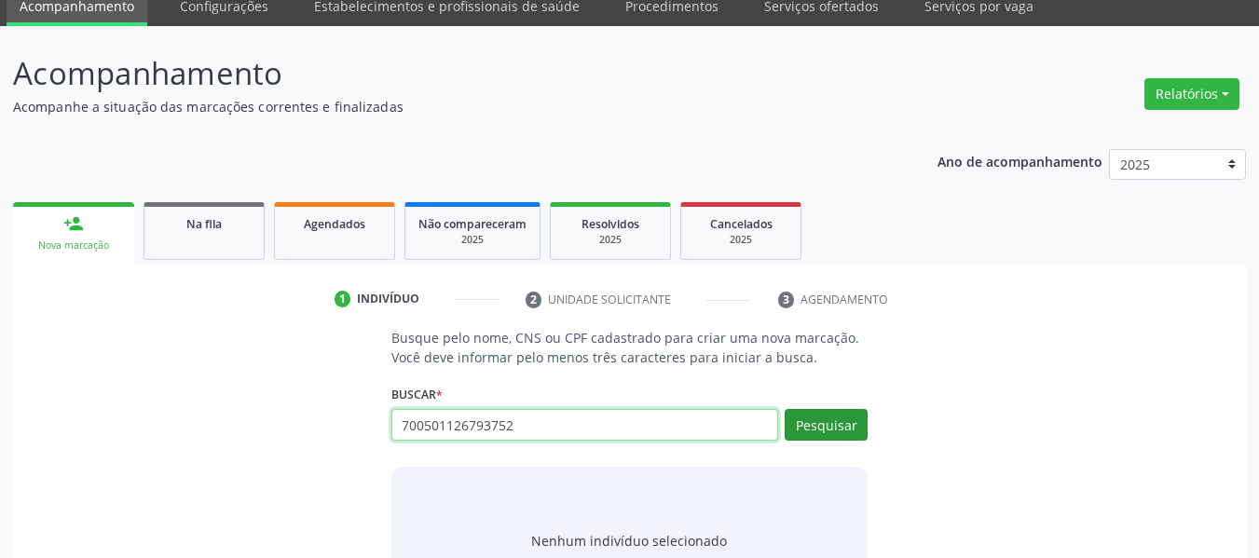
type input "700501126793752"
click at [843, 430] on button "Pesquisar" at bounding box center [826, 425] width 83 height 32
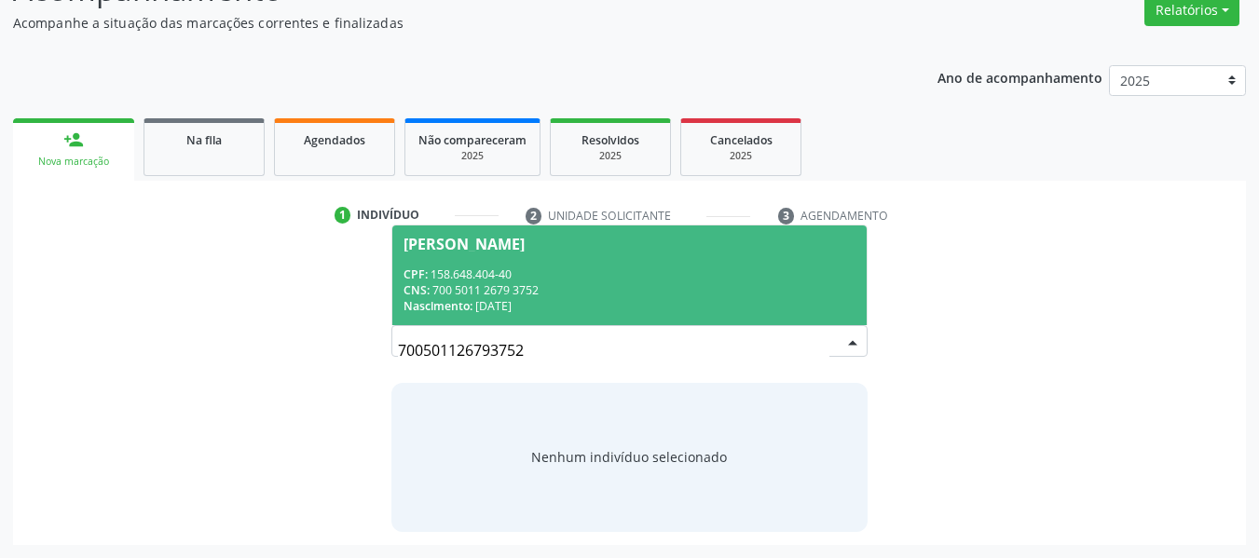
click at [489, 260] on span "[PERSON_NAME] CPF: 158.648.404-40 CNS: 700 5011 2679 3752 Nascimento: [DATE]" at bounding box center [629, 275] width 475 height 100
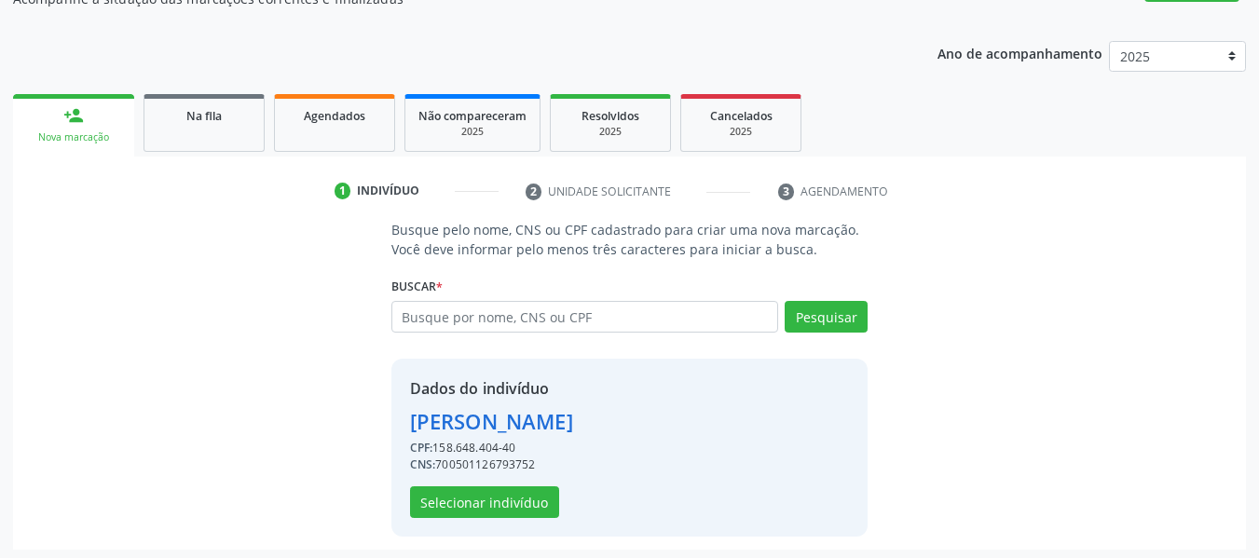
scroll to position [189, 0]
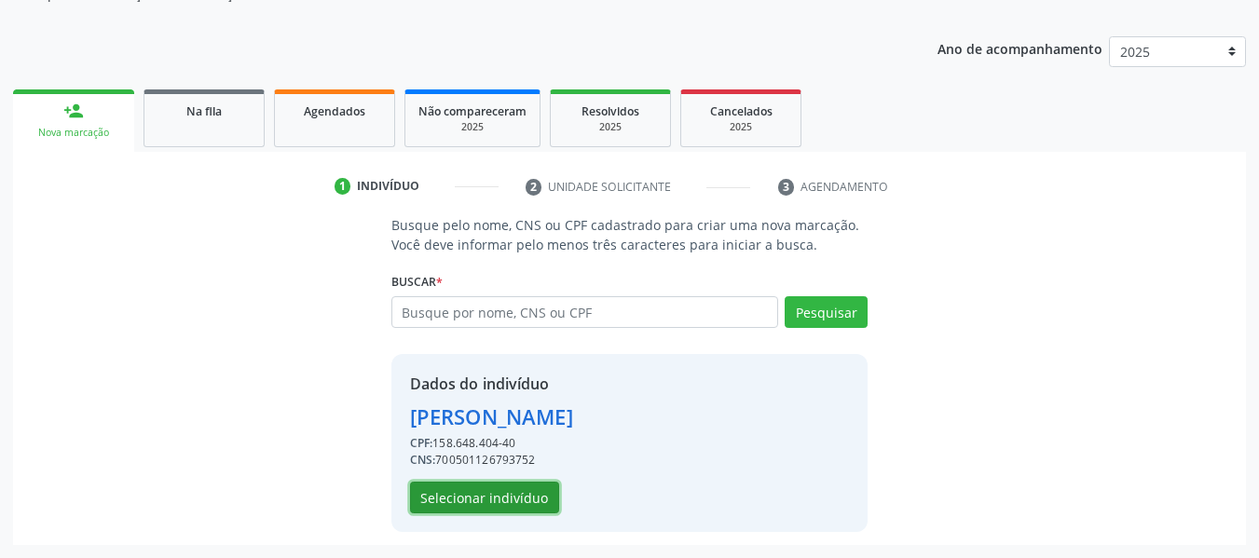
click at [486, 499] on button "Selecionar indivíduo" at bounding box center [484, 498] width 149 height 32
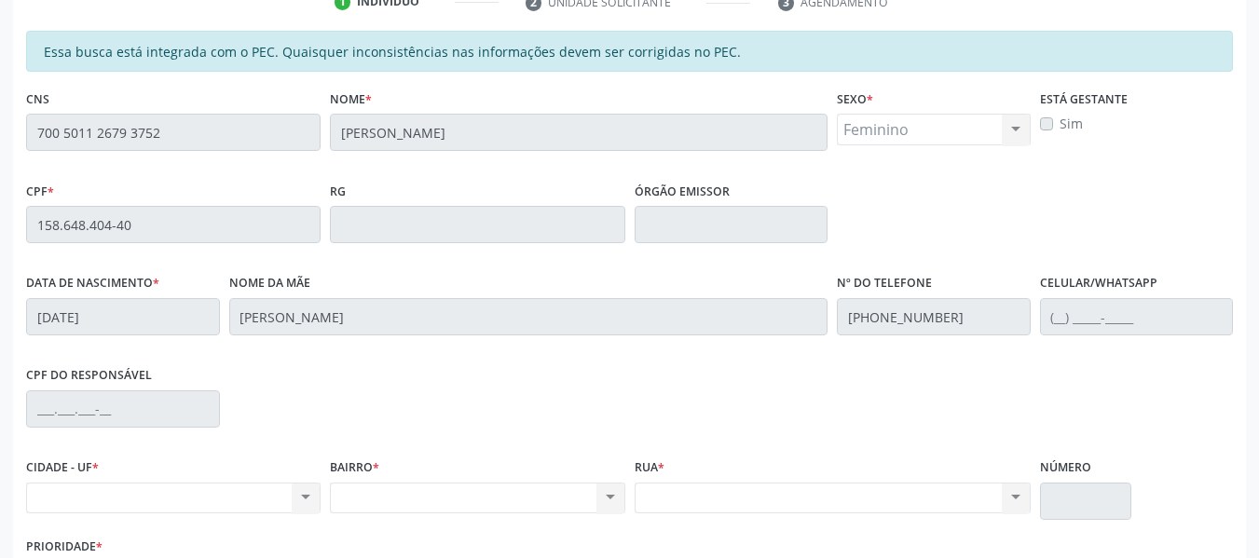
scroll to position [376, 0]
click at [3, 120] on div "Acompanhamento Acompanhe a situação das marcações correntes e finalizadas Relat…" at bounding box center [629, 208] width 1259 height 962
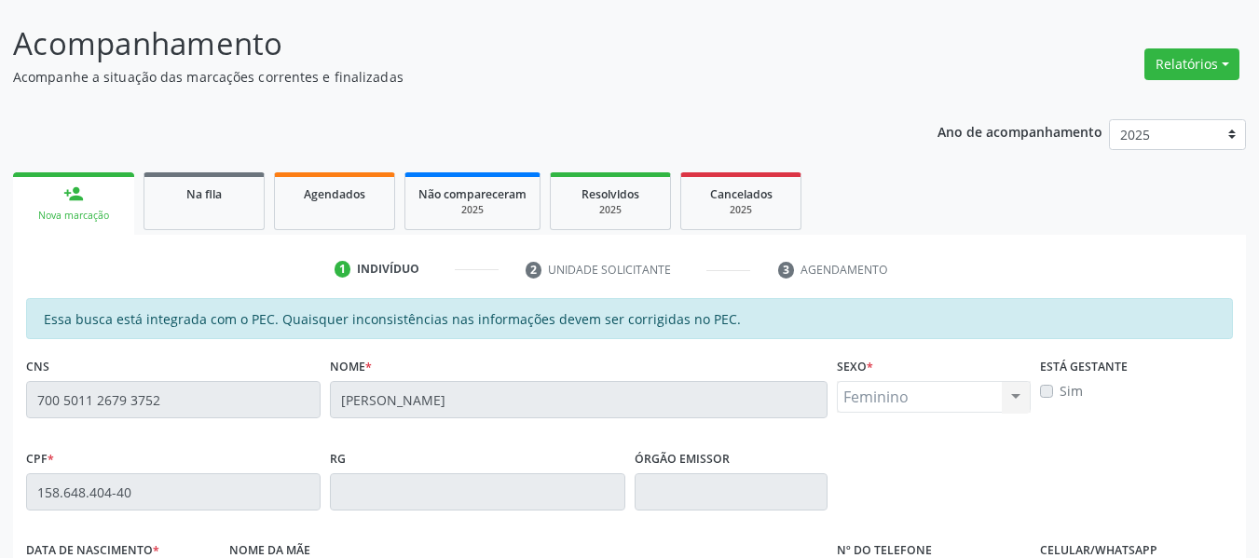
scroll to position [96, 0]
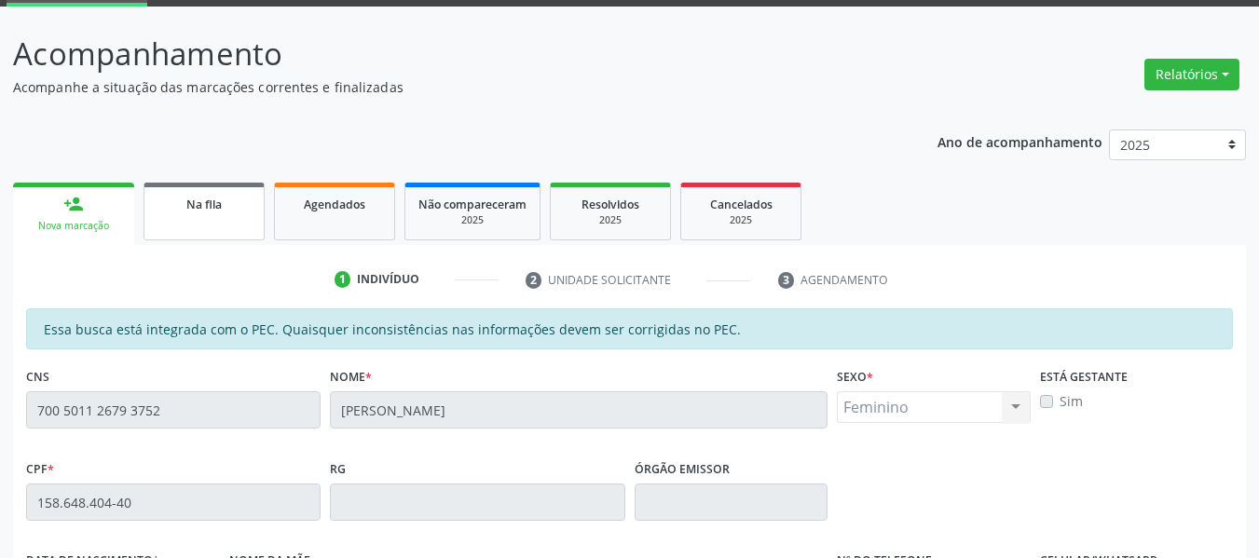
click at [209, 222] on link "Na fila" at bounding box center [203, 212] width 121 height 58
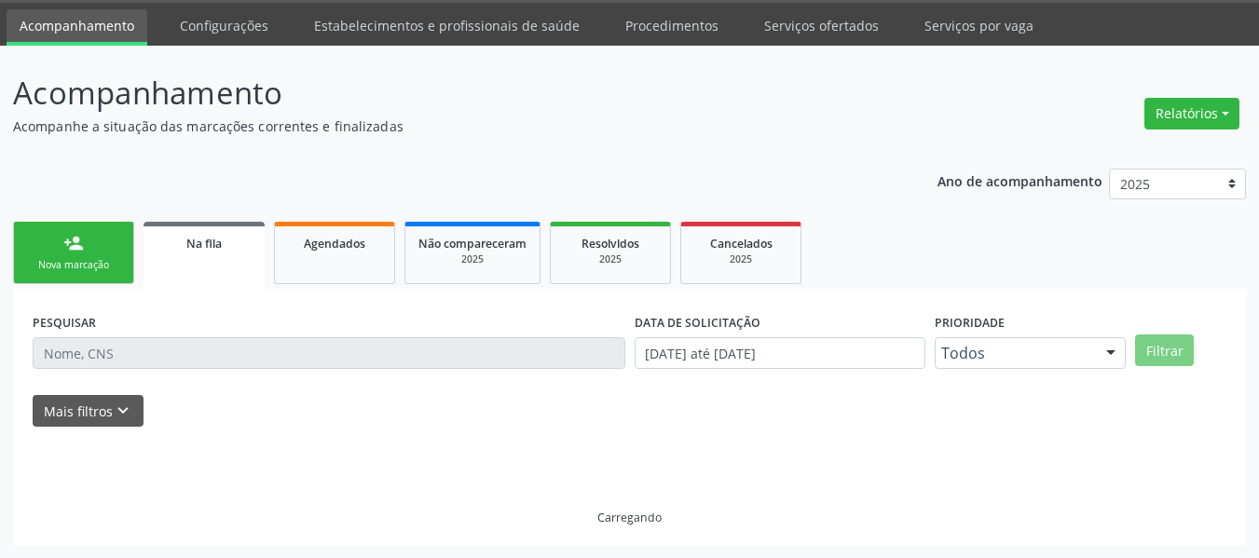
click at [238, 202] on div "Ano de acompanhamento 2025 2024 2023 2022 2021 2020 2019 2018 person_add Nova m…" at bounding box center [629, 351] width 1233 height 390
click at [113, 266] on div "Nova marcação" at bounding box center [73, 265] width 93 height 14
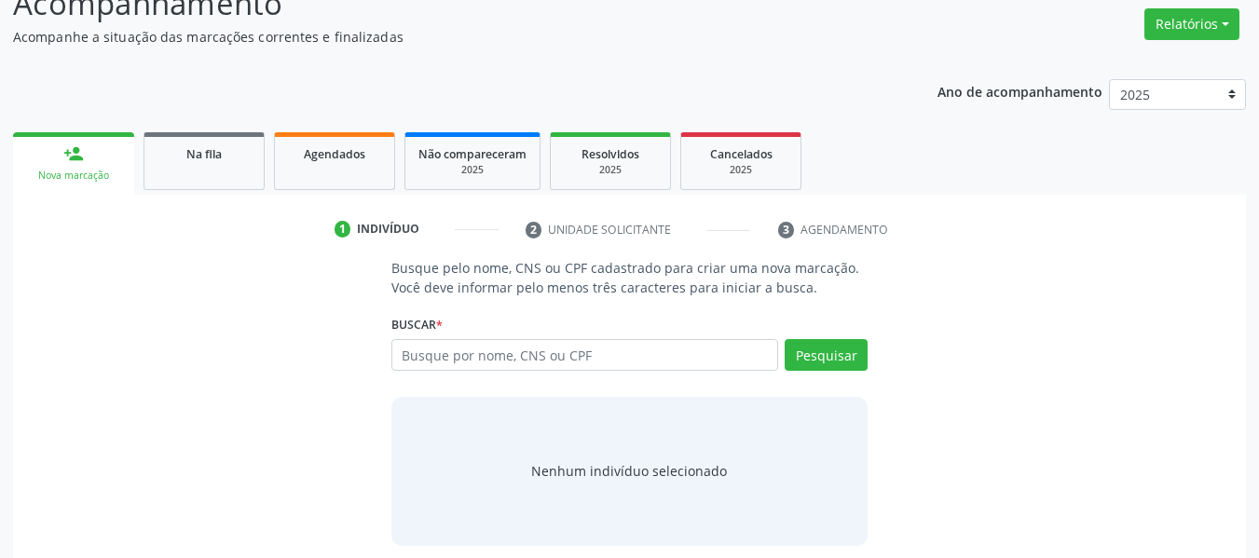
scroll to position [150, 0]
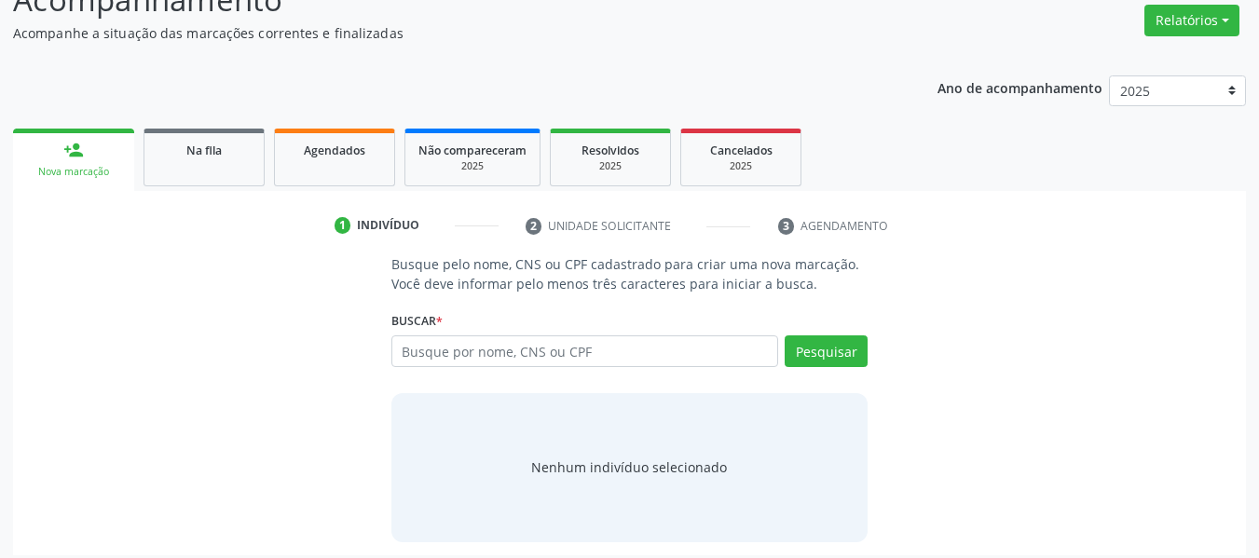
click at [449, 333] on div "Buscar * Busque por nome, CNS ou CPF Nenhum resultado encontrado para: " " Digi…" at bounding box center [629, 343] width 477 height 73
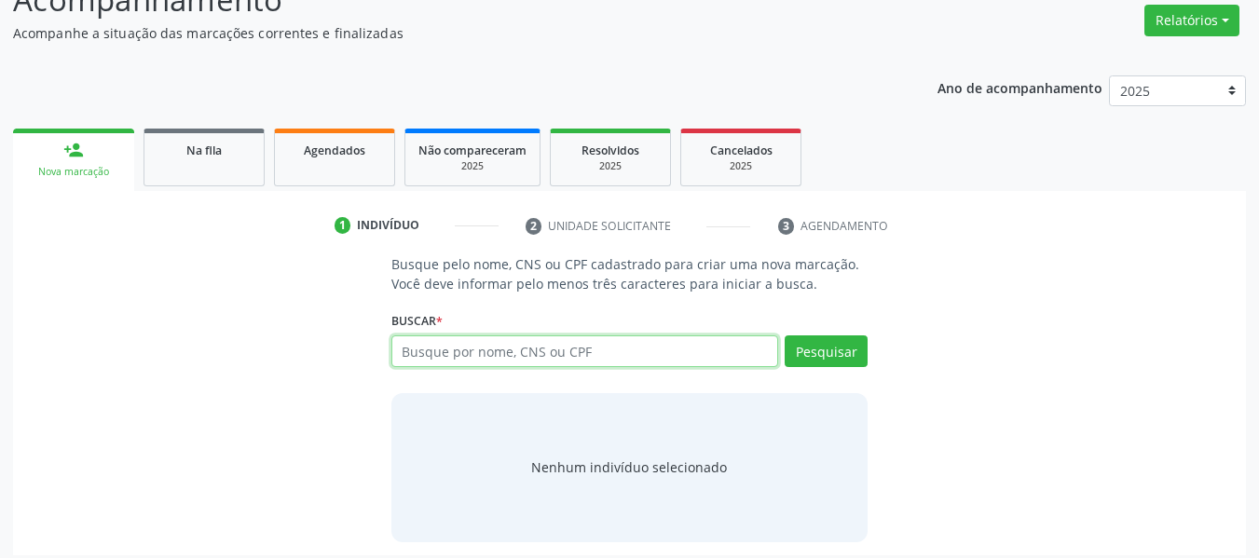
click at [454, 349] on input "text" at bounding box center [585, 351] width 388 height 32
type input "707008821653937"
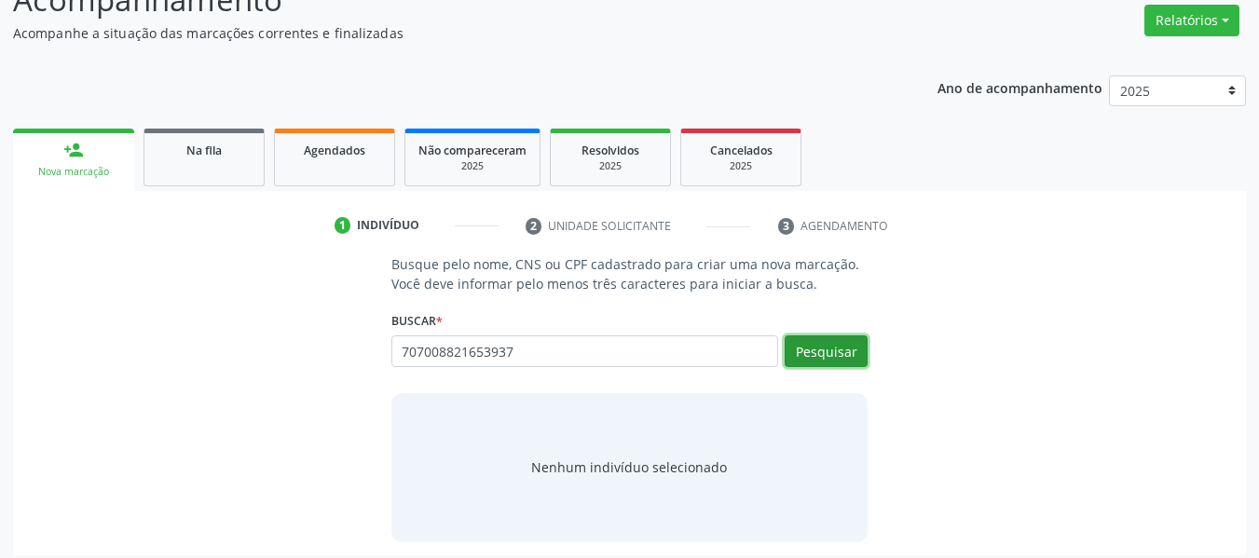
click at [840, 343] on button "Pesquisar" at bounding box center [826, 351] width 83 height 32
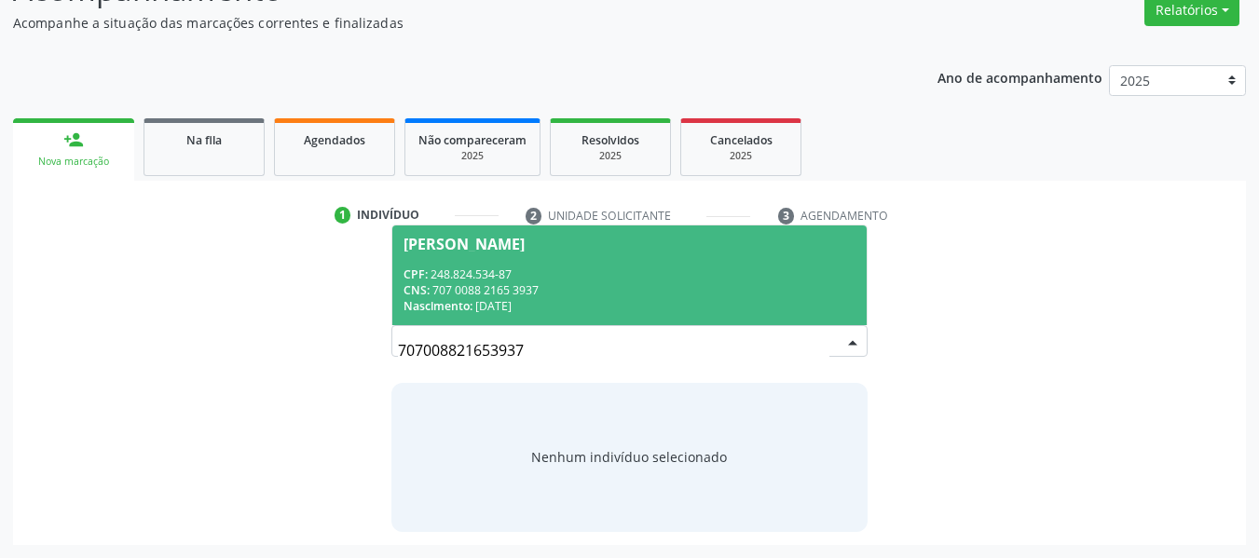
click at [581, 285] on div "CNS: 707 0088 2165 3937" at bounding box center [629, 290] width 453 height 16
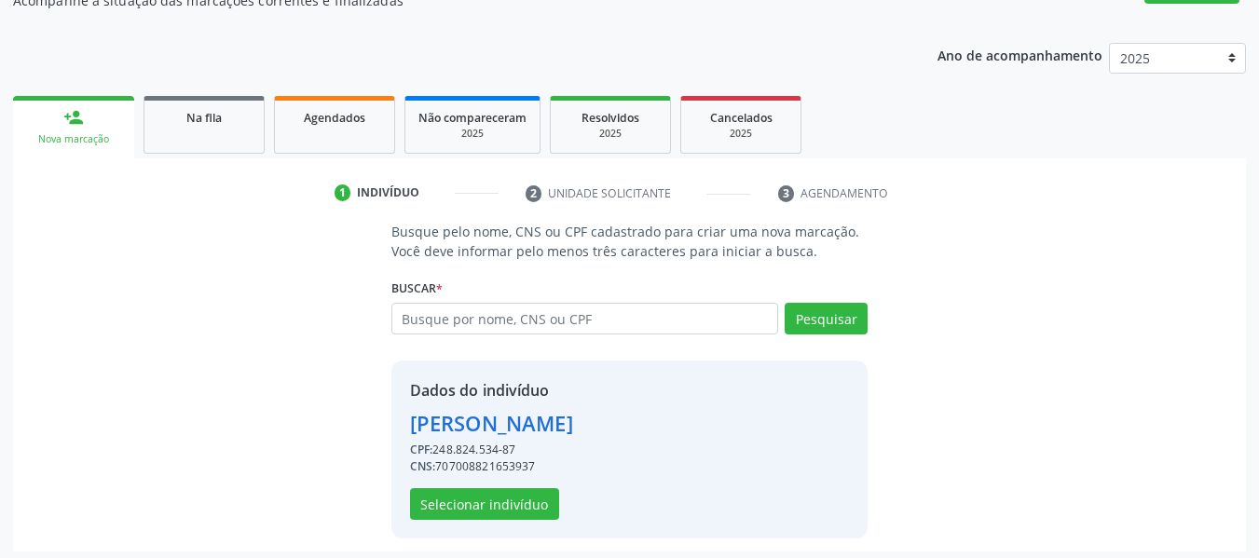
scroll to position [189, 0]
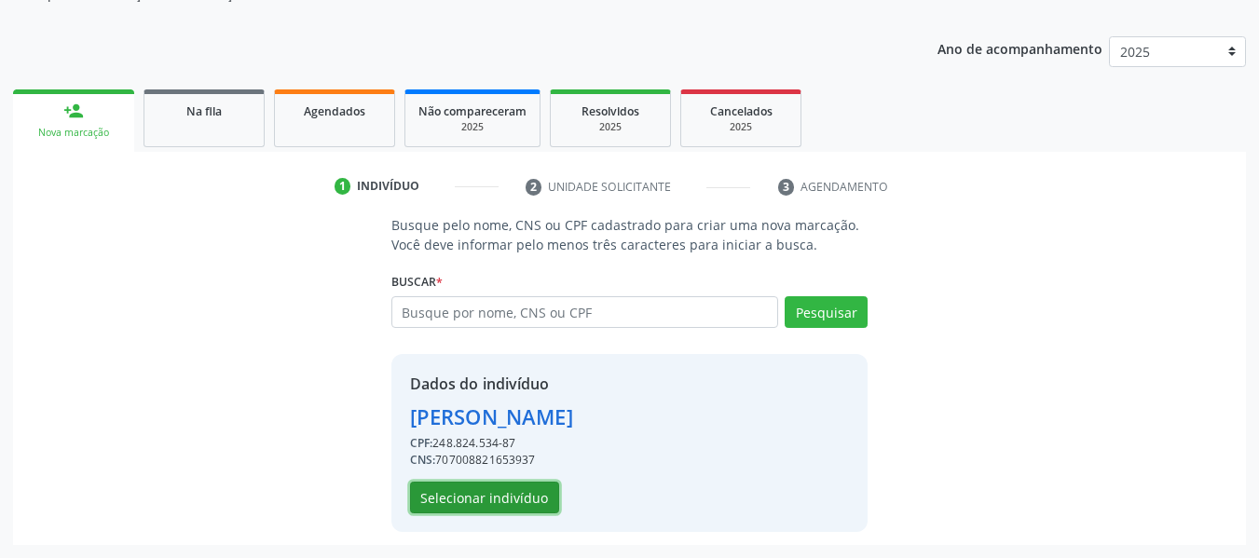
click at [510, 508] on button "Selecionar indivíduo" at bounding box center [484, 498] width 149 height 32
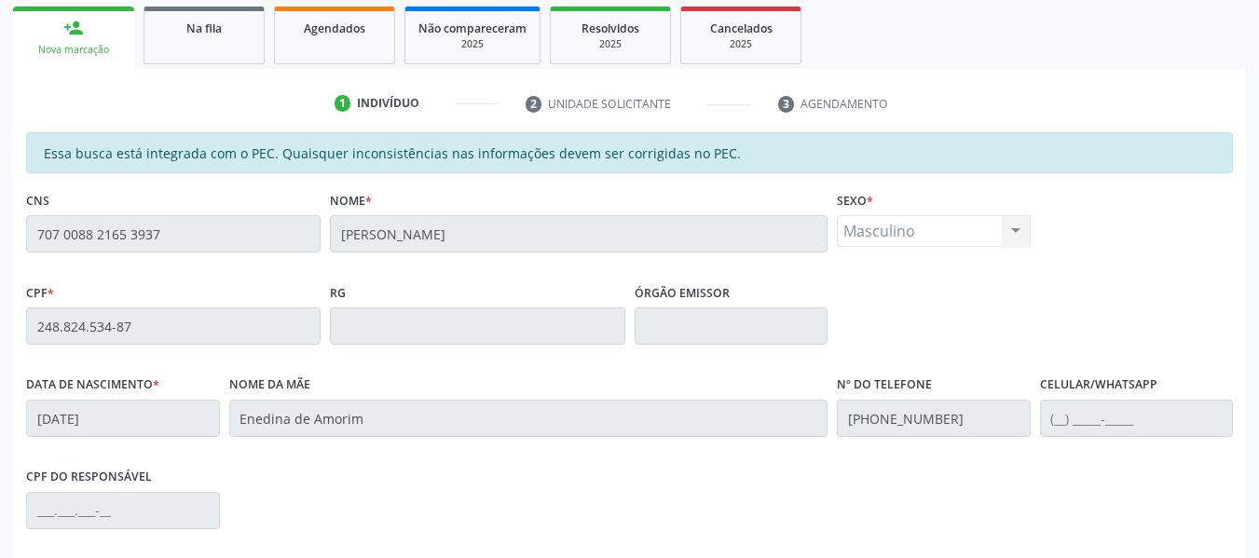
scroll to position [226, 0]
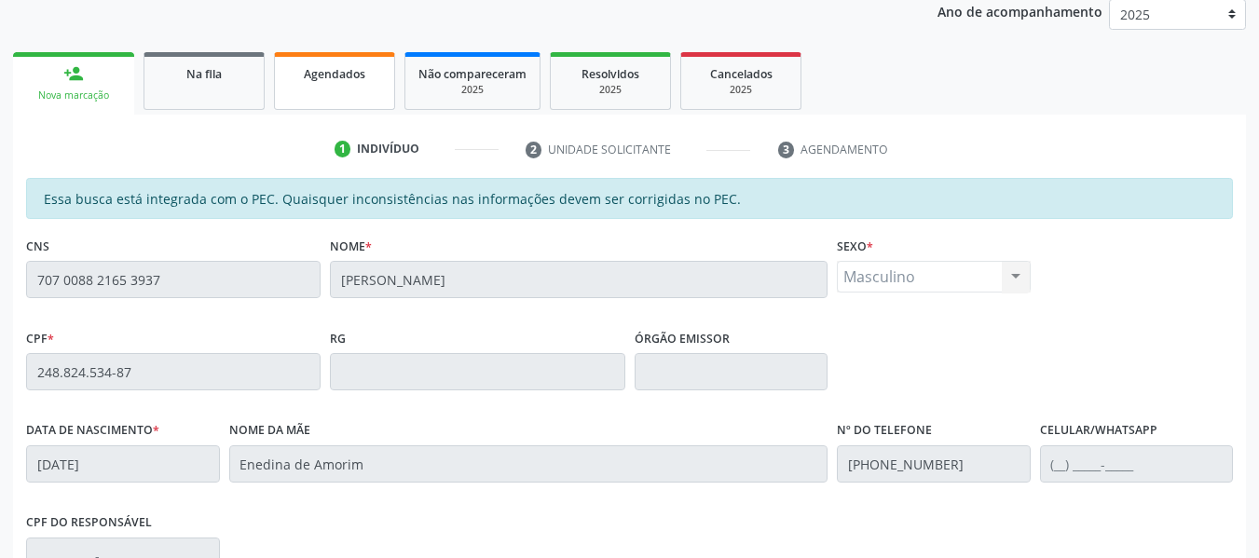
click at [304, 80] on span "Agendados" at bounding box center [334, 74] width 61 height 16
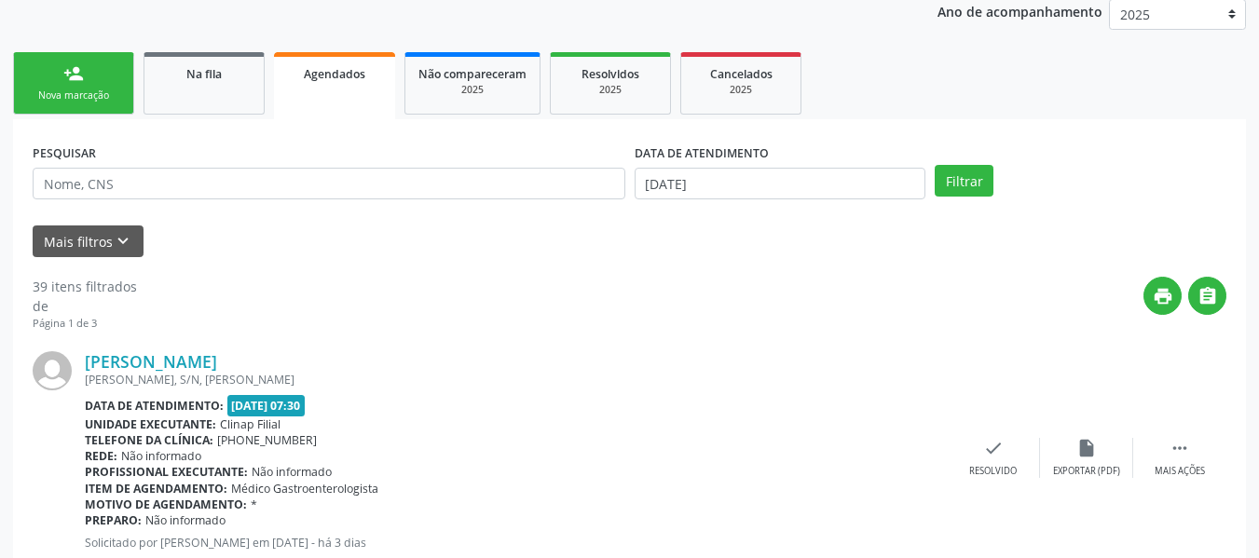
click at [105, 86] on link "person_add Nova marcação" at bounding box center [73, 83] width 121 height 62
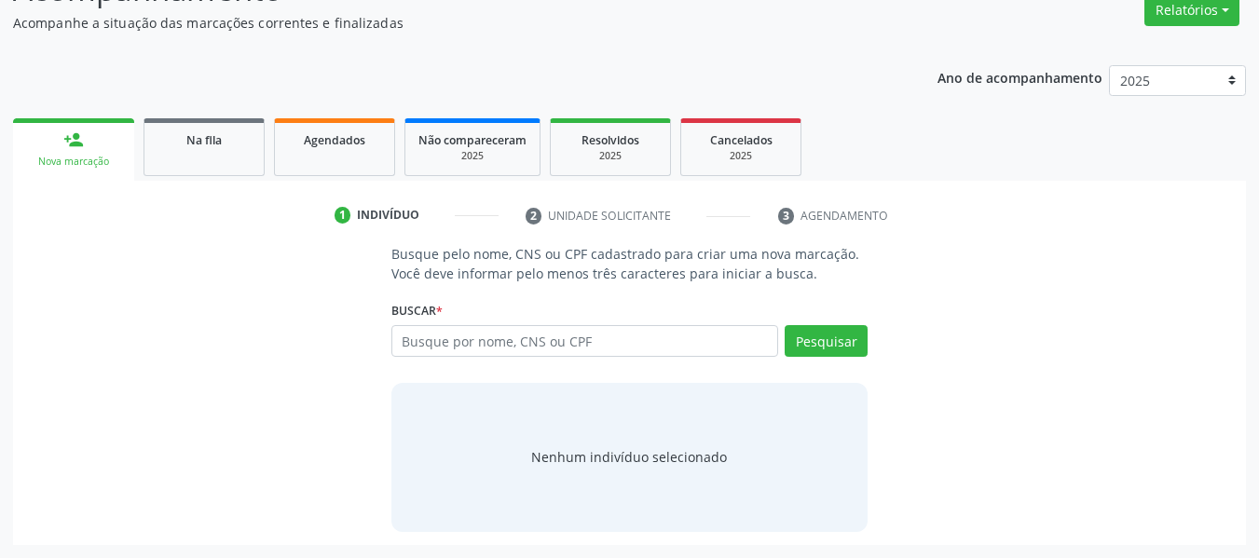
click at [101, 87] on div "Ano de acompanhamento 2025 2024 2023 2022 2021 2020 2019 2018 person_add Nova m…" at bounding box center [629, 298] width 1233 height 493
click at [492, 384] on div "Nenhum indivíduo selecionado" at bounding box center [629, 457] width 477 height 149
click at [495, 346] on input "text" at bounding box center [585, 341] width 388 height 32
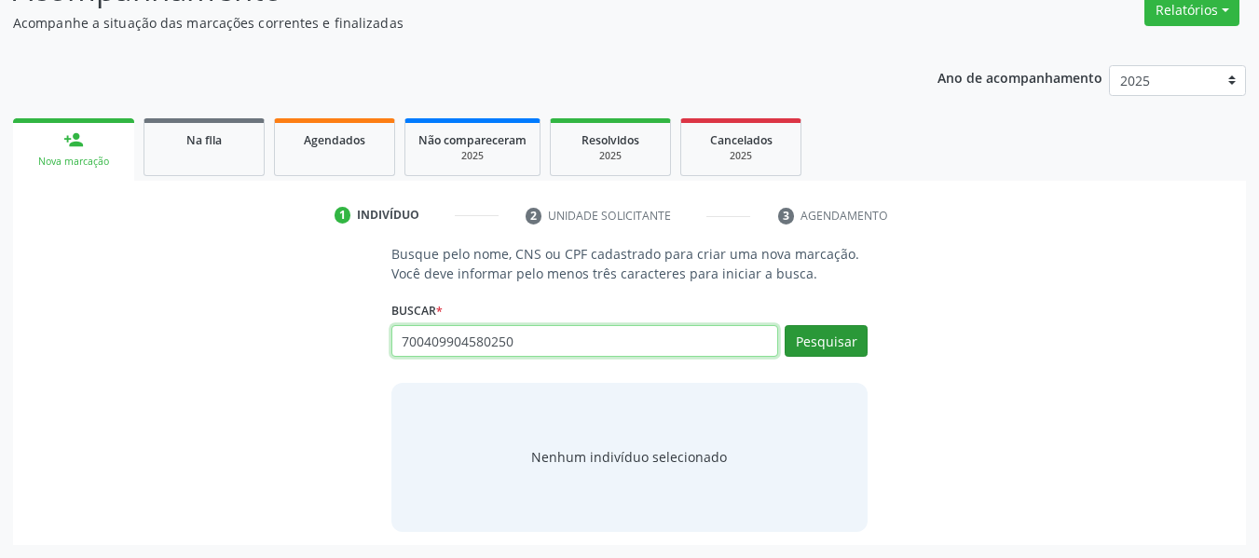
type input "700409904580250"
click at [836, 330] on button "Pesquisar" at bounding box center [826, 341] width 83 height 32
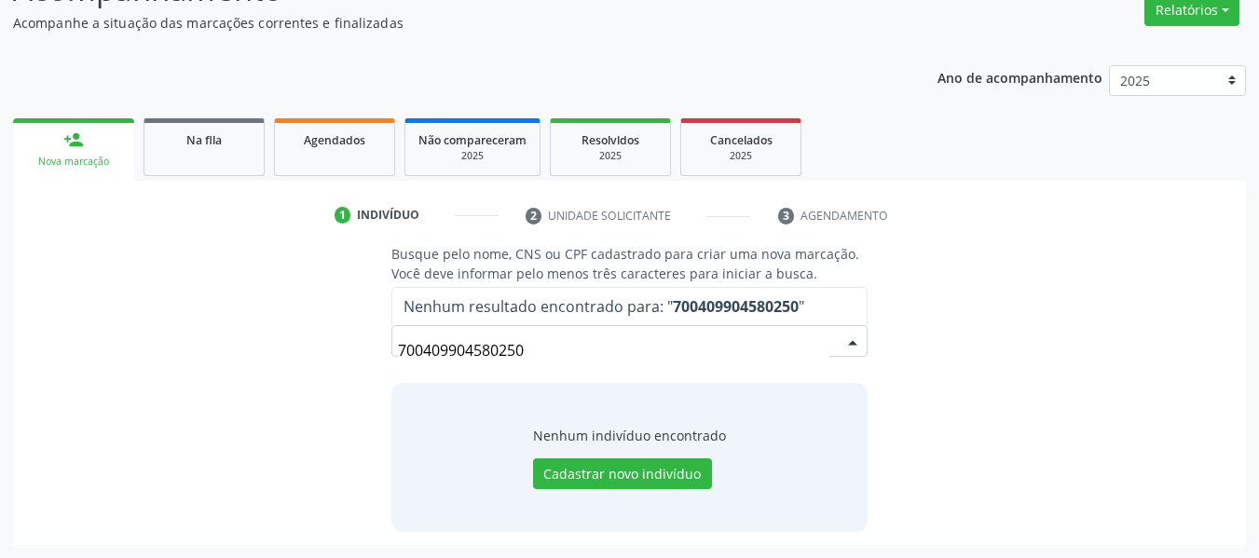
drag, startPoint x: 573, startPoint y: 355, endPoint x: 255, endPoint y: 331, distance: 318.7
click at [255, 331] on div "Busque pelo nome, CNS ou CPF cadastrado para criar uma nova marcação. Você deve…" at bounding box center [629, 387] width 1207 height 287
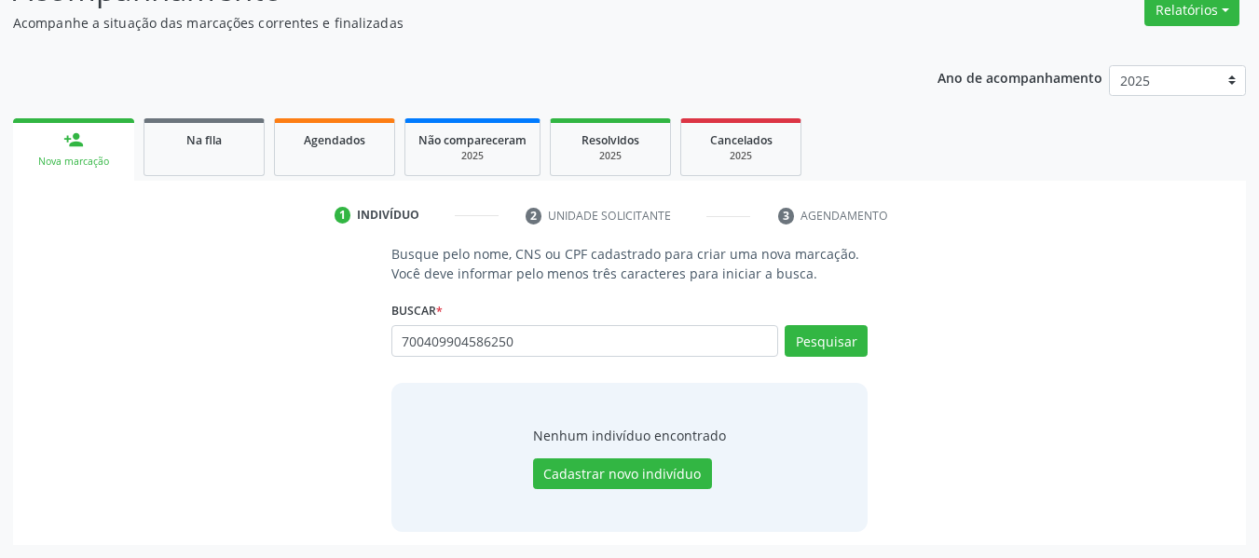
type input "700409904586250"
click at [818, 324] on div "Buscar * Busque por nome, CNS ou CPF Nenhum resultado encontrado para: " " Não …" at bounding box center [629, 332] width 477 height 73
click at [854, 333] on button "Pesquisar" at bounding box center [826, 341] width 83 height 32
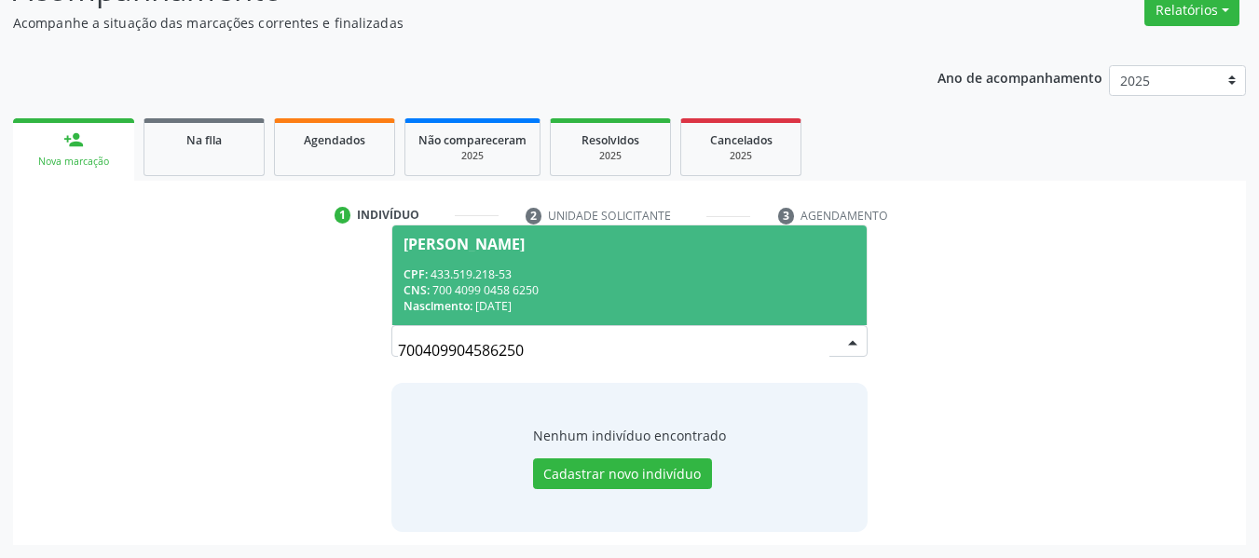
drag, startPoint x: 589, startPoint y: 274, endPoint x: 588, endPoint y: 317, distance: 42.9
click at [589, 280] on div "CPF: 433.519.218-53" at bounding box center [629, 274] width 453 height 16
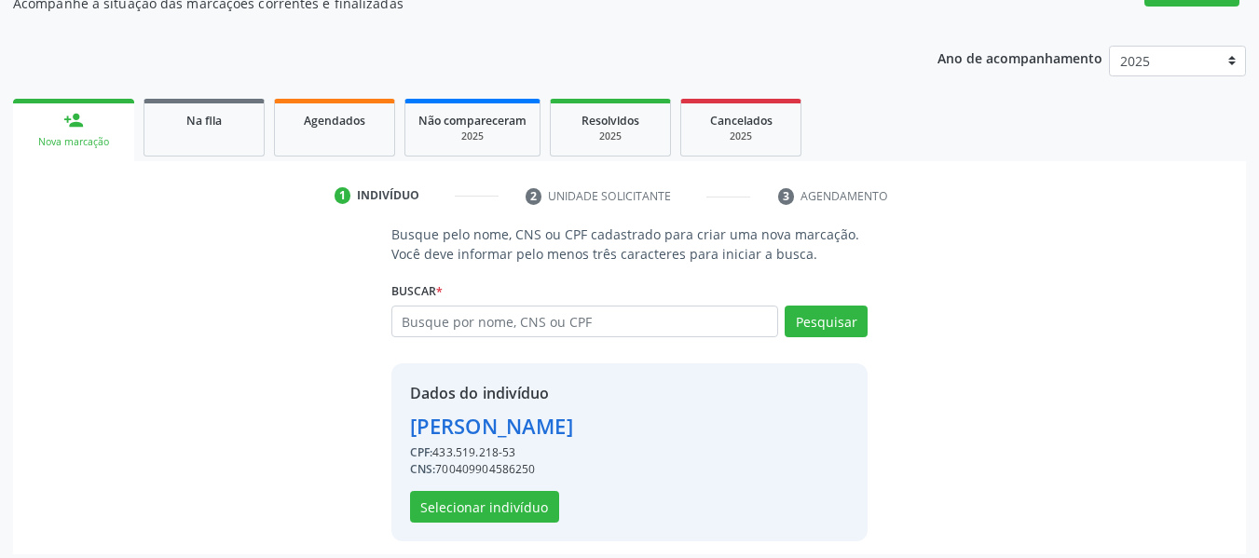
scroll to position [189, 0]
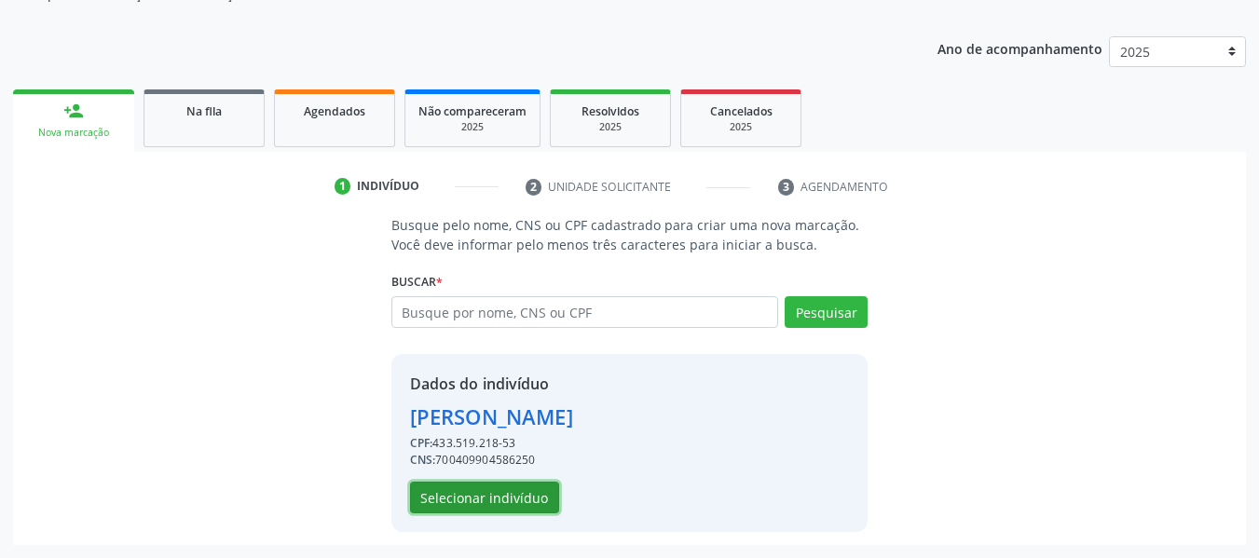
click at [478, 490] on button "Selecionar indivíduo" at bounding box center [484, 498] width 149 height 32
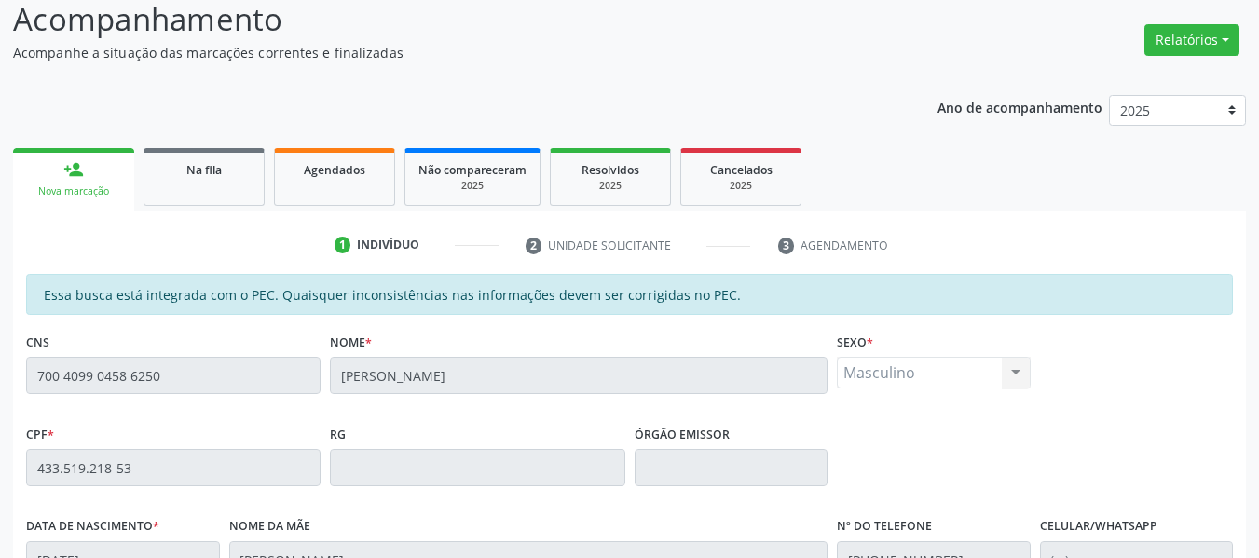
scroll to position [40, 0]
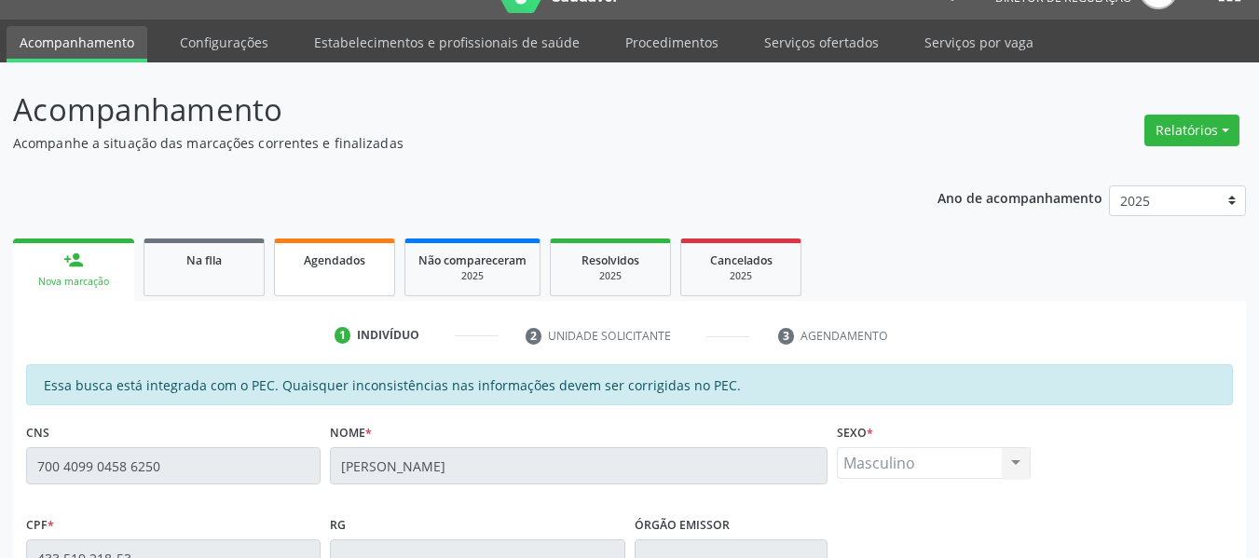
click at [319, 265] on span "Agendados" at bounding box center [334, 261] width 61 height 16
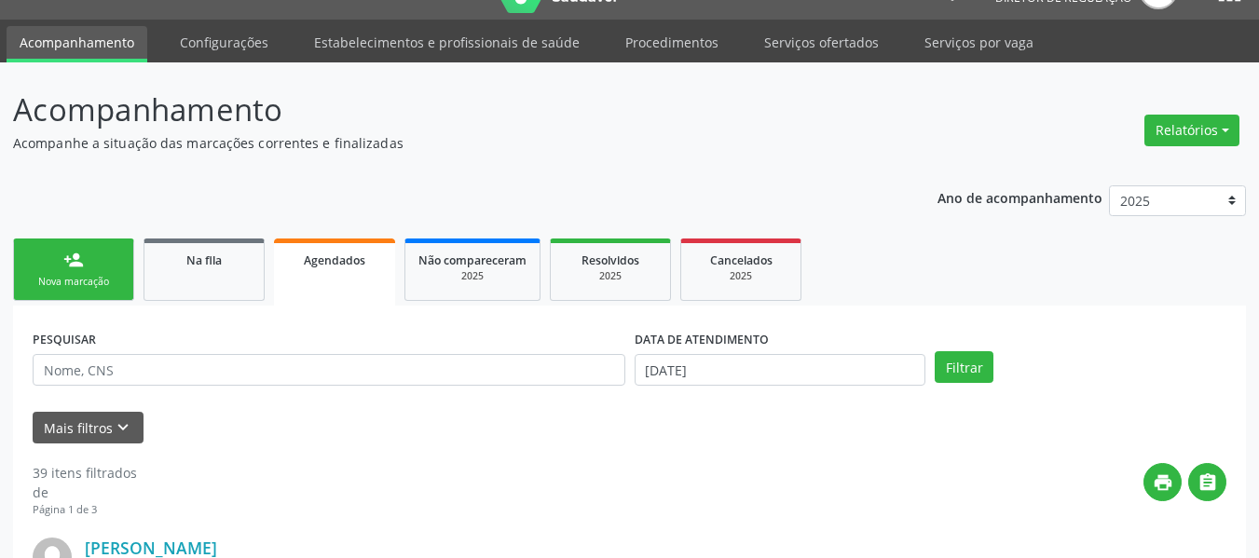
click at [54, 270] on link "person_add Nova marcação" at bounding box center [73, 270] width 121 height 62
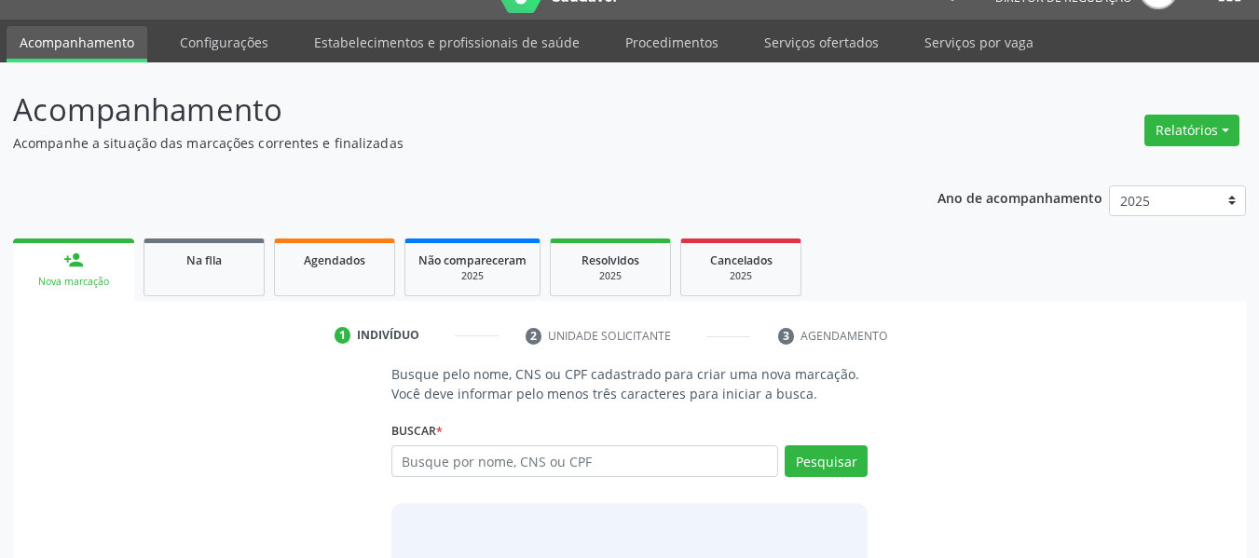
click at [68, 269] on div "person_add" at bounding box center [73, 260] width 20 height 20
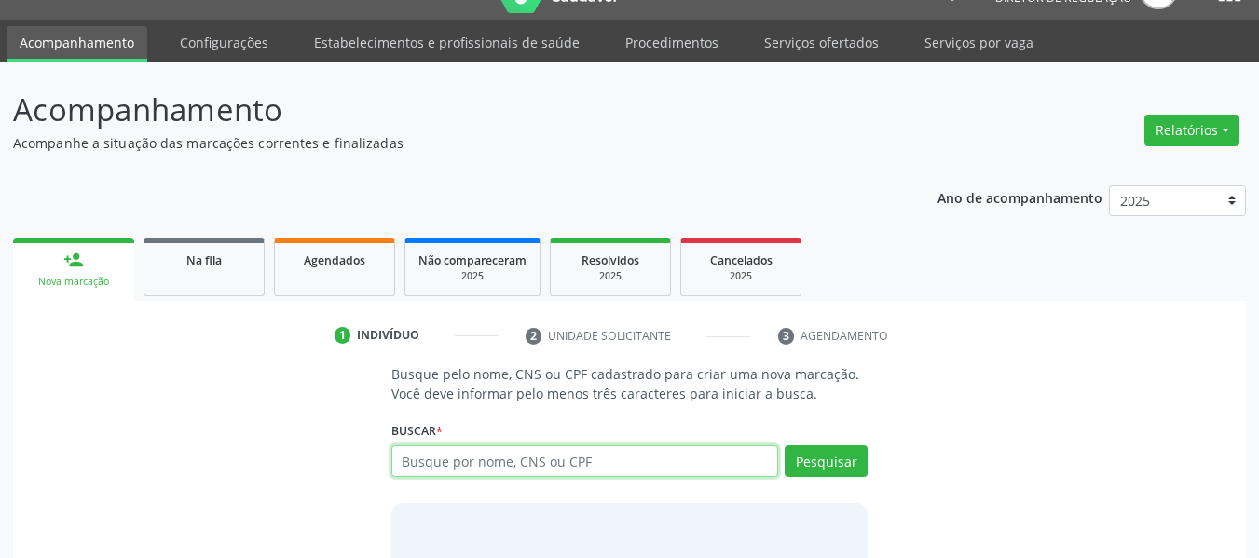
click at [600, 449] on input "text" at bounding box center [585, 461] width 388 height 32
type input "7"
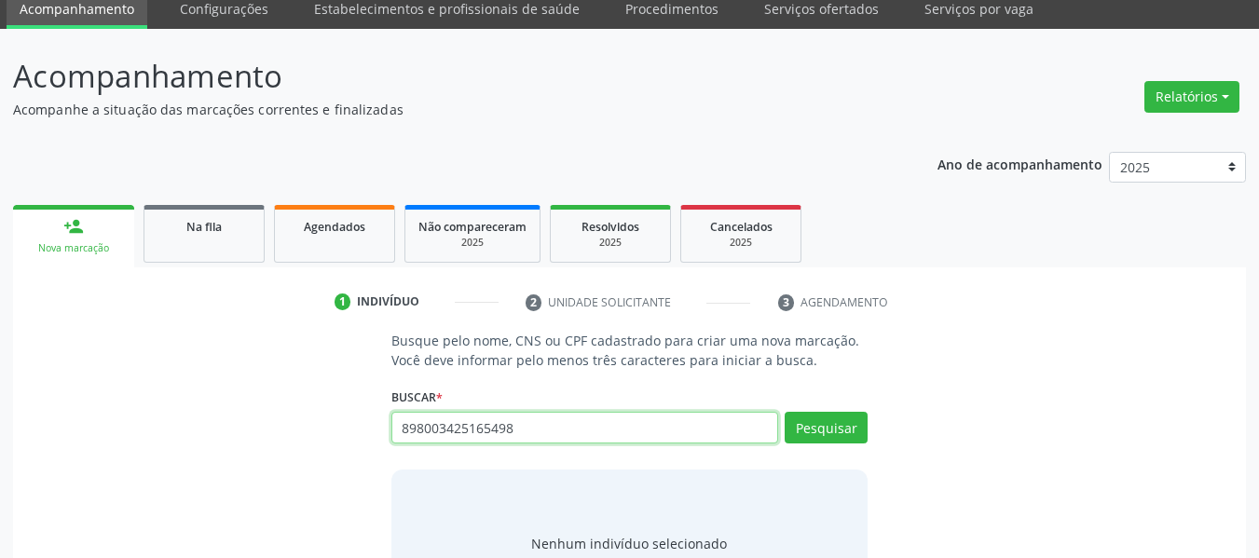
scroll to position [133, 0]
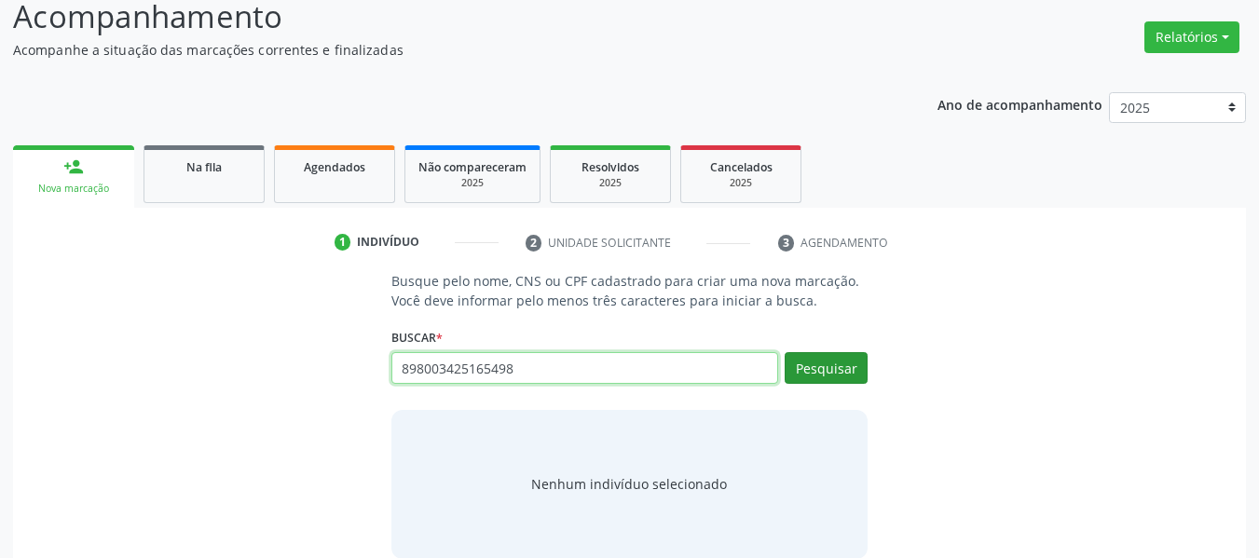
type input "898003425165498"
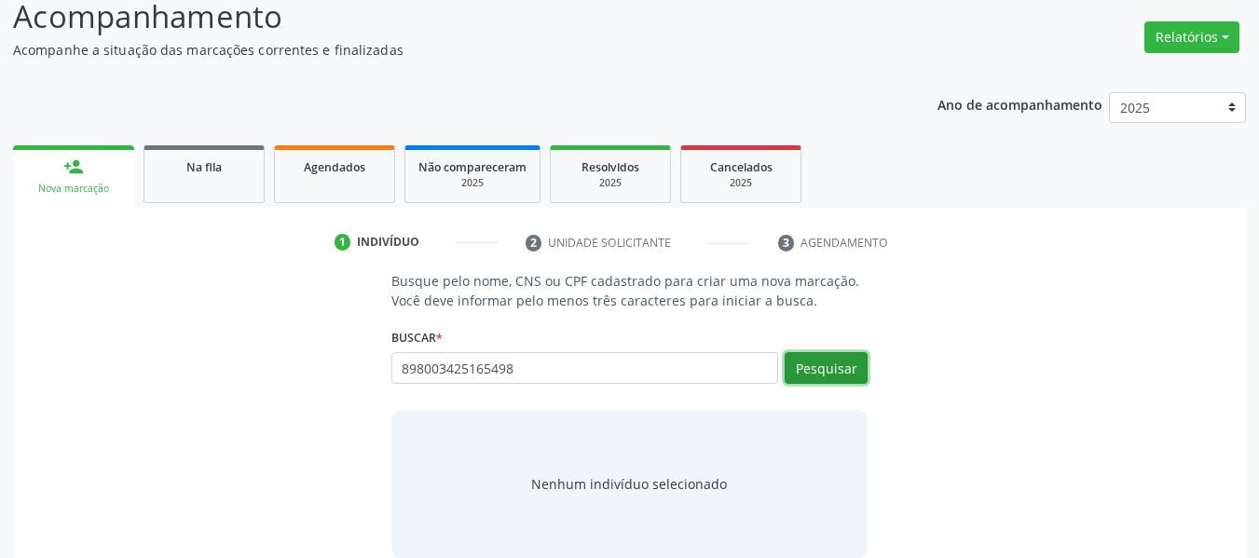
click at [820, 364] on button "Pesquisar" at bounding box center [826, 368] width 83 height 32
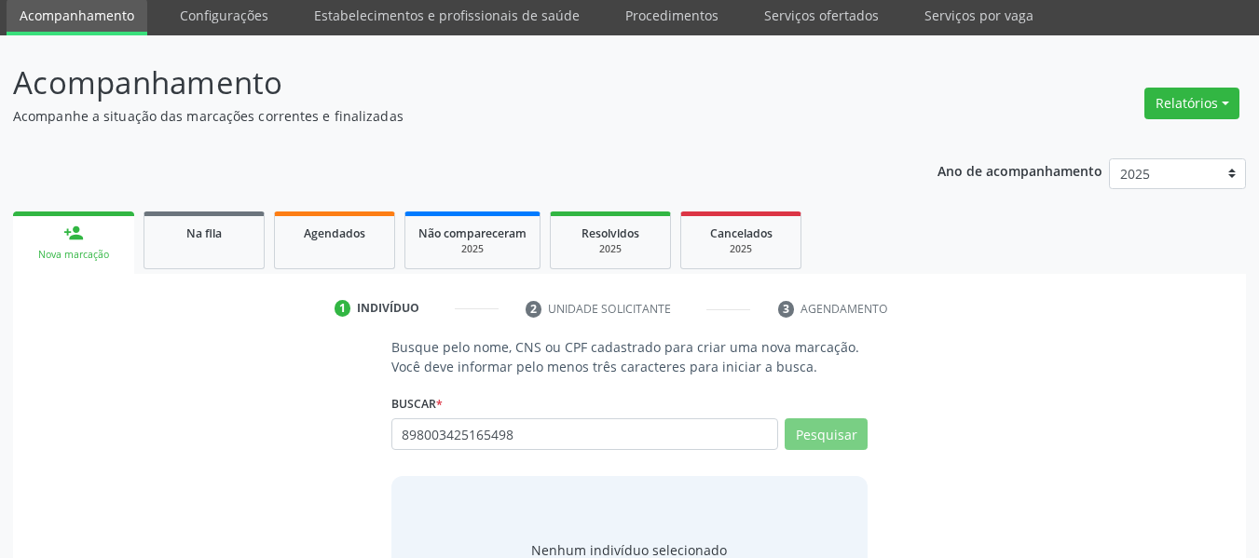
scroll to position [160, 0]
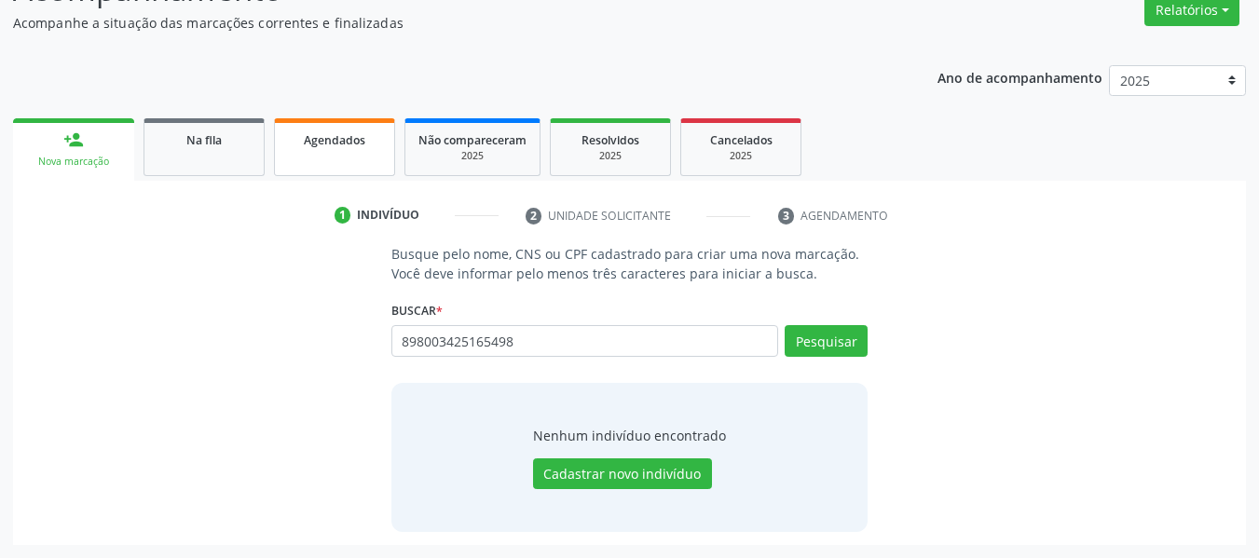
click at [353, 160] on link "Agendados" at bounding box center [334, 147] width 121 height 58
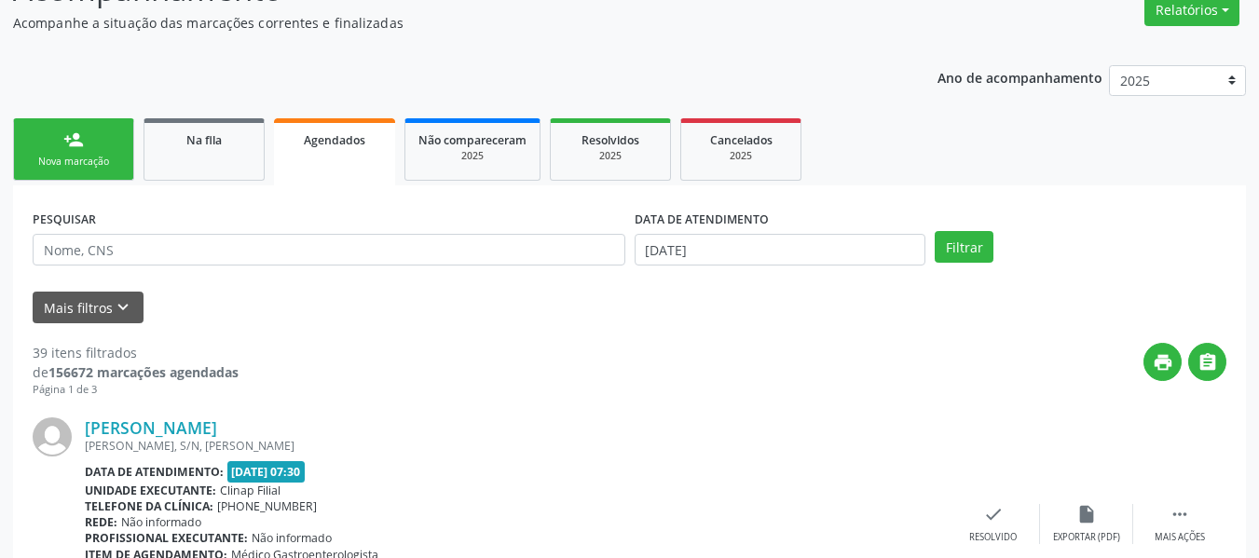
click at [67, 169] on div "Nova marcação" at bounding box center [73, 162] width 93 height 14
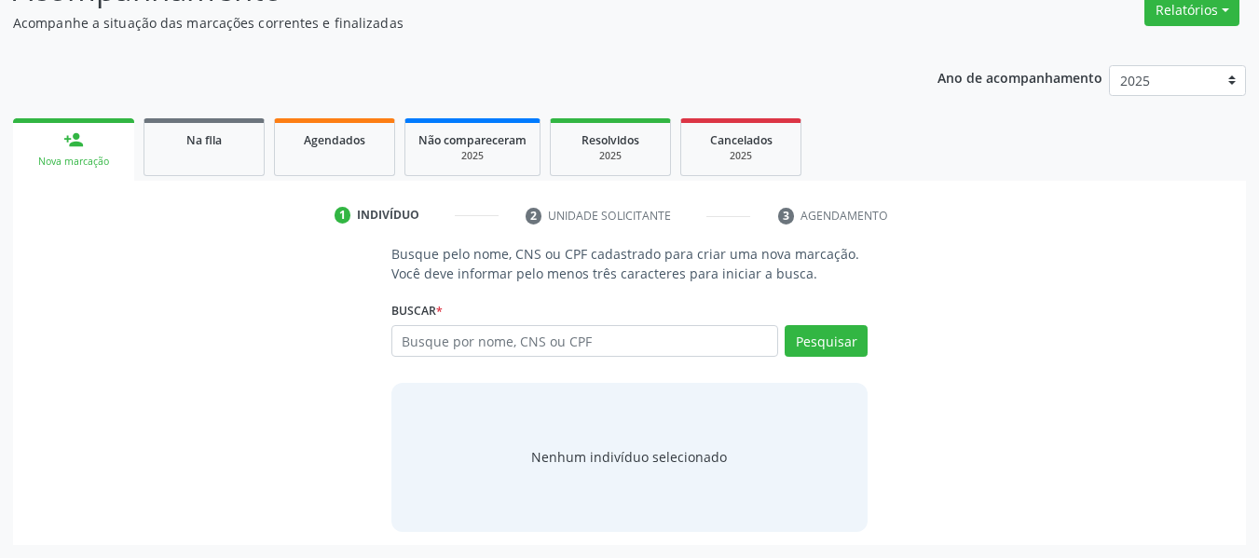
click at [68, 169] on div "Nova marcação" at bounding box center [73, 162] width 95 height 14
click at [665, 346] on input "text" at bounding box center [585, 341] width 388 height 32
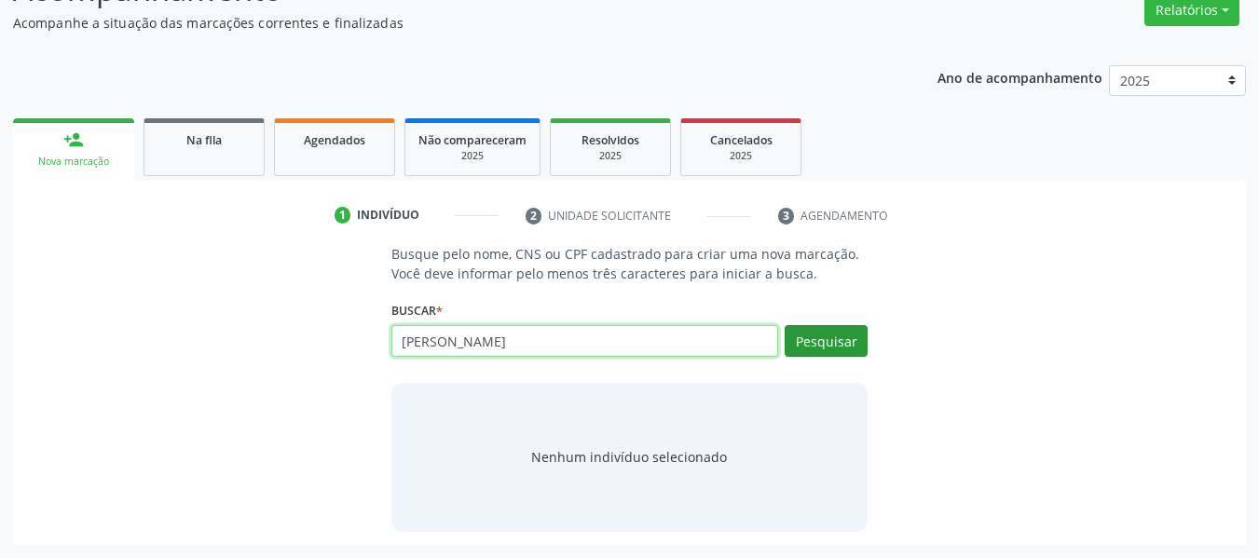
type input "[PERSON_NAME]"
click at [834, 336] on button "Pesquisar" at bounding box center [826, 341] width 83 height 32
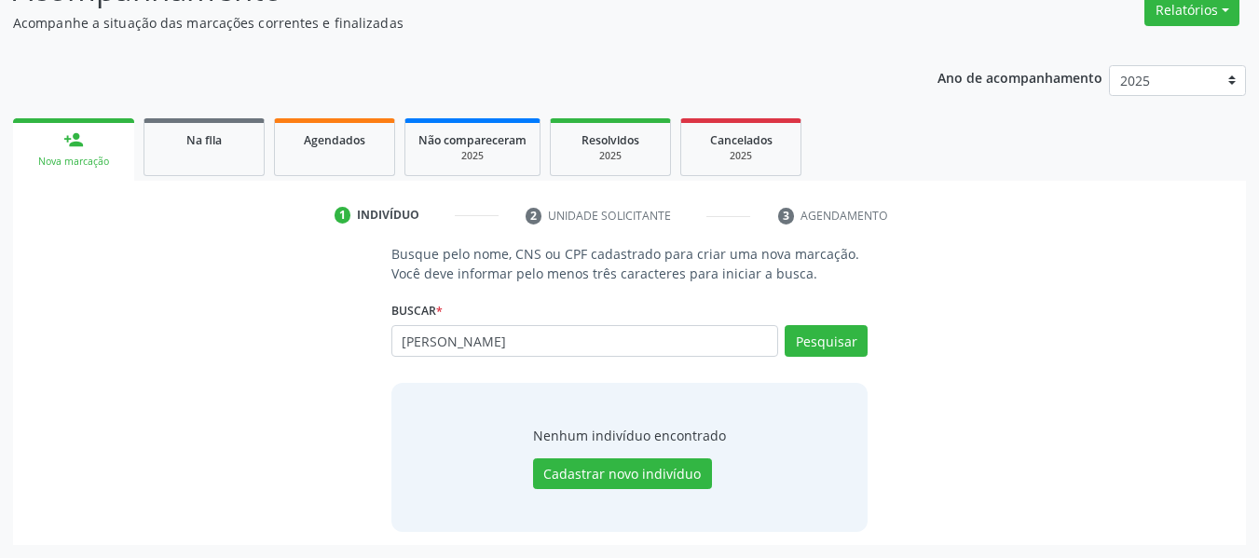
click at [944, 457] on div "Busque pelo nome, CNS ou CPF cadastrado para criar uma nova marcação. Você deve…" at bounding box center [629, 387] width 1207 height 287
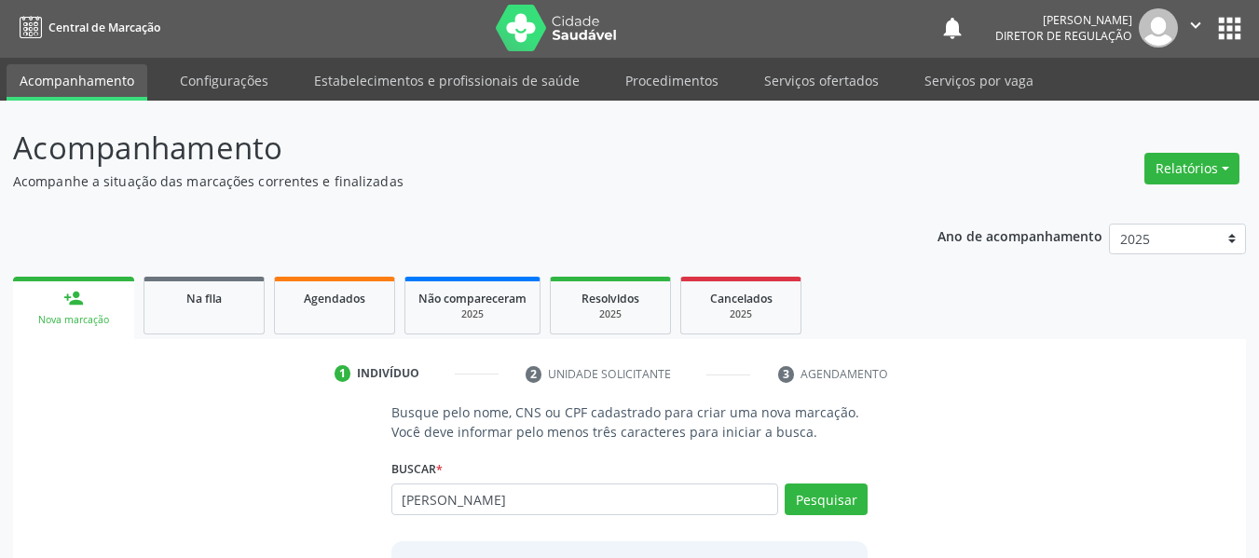
scroll to position [0, 0]
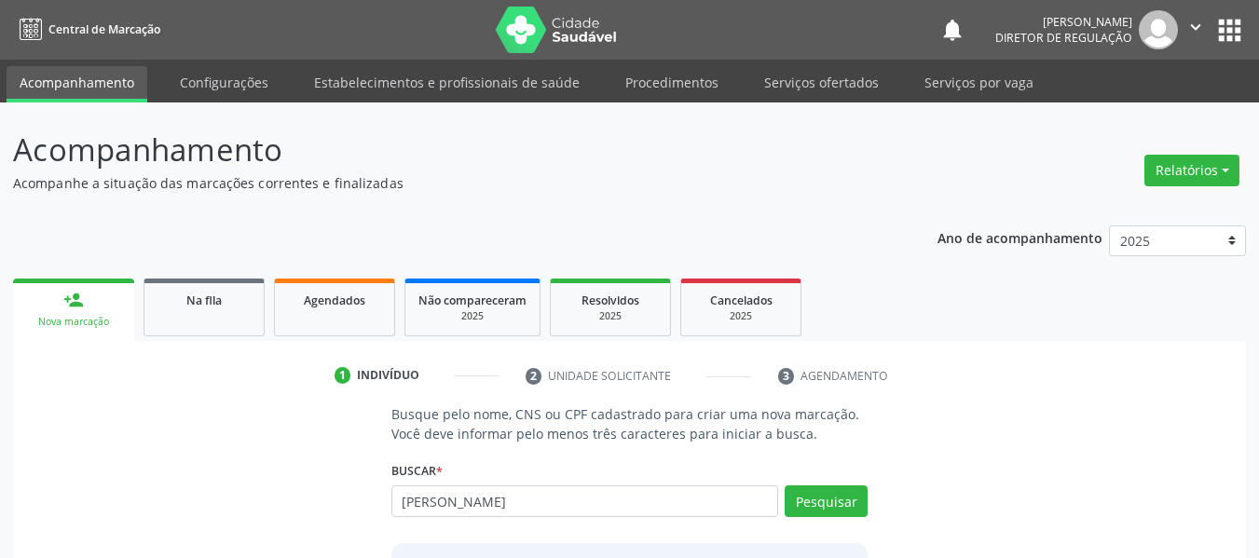
click at [1234, 46] on button "apps" at bounding box center [1229, 30] width 33 height 33
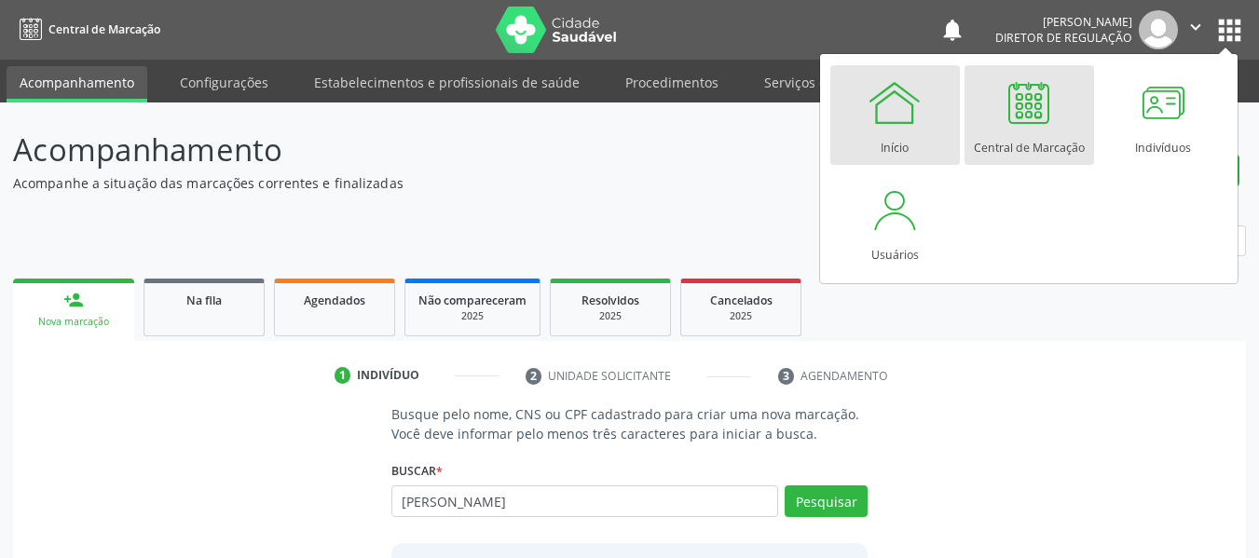
click at [885, 116] on div at bounding box center [895, 103] width 56 height 56
